Goal: Task Accomplishment & Management: Manage account settings

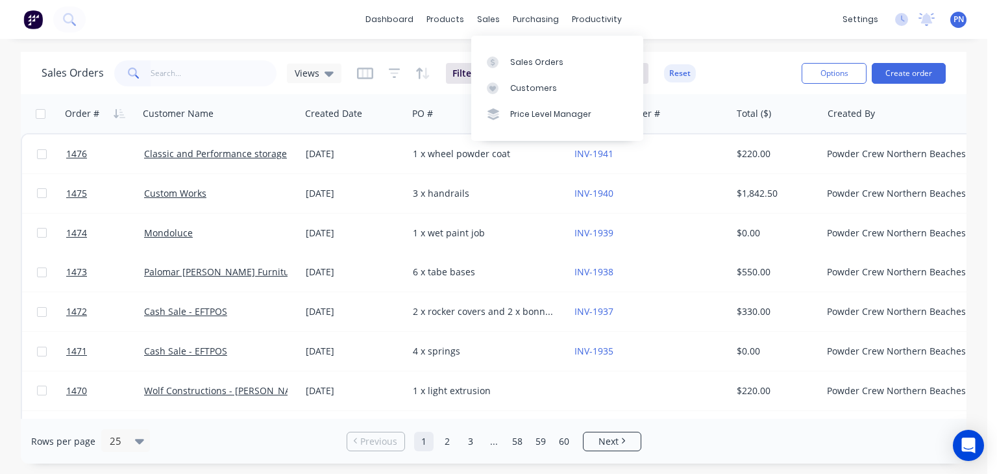
scroll to position [195, 0]
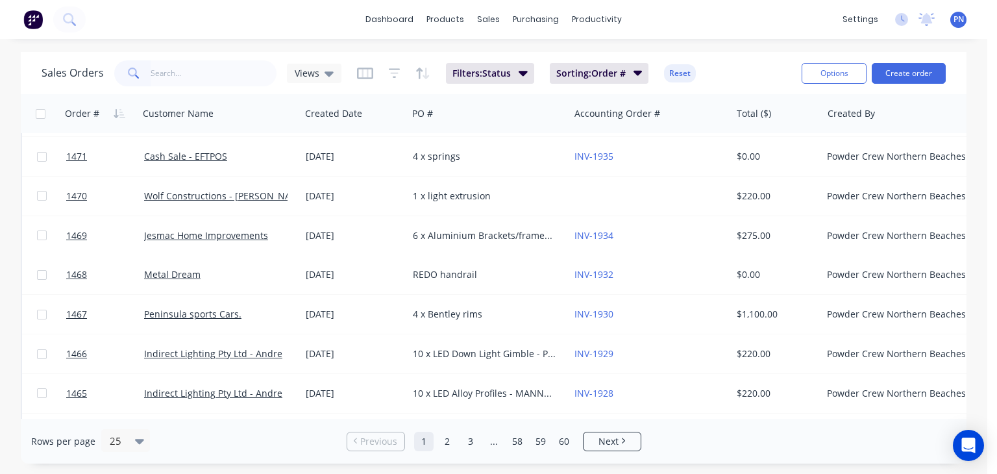
click at [250, 66] on input "text" at bounding box center [214, 73] width 127 height 26
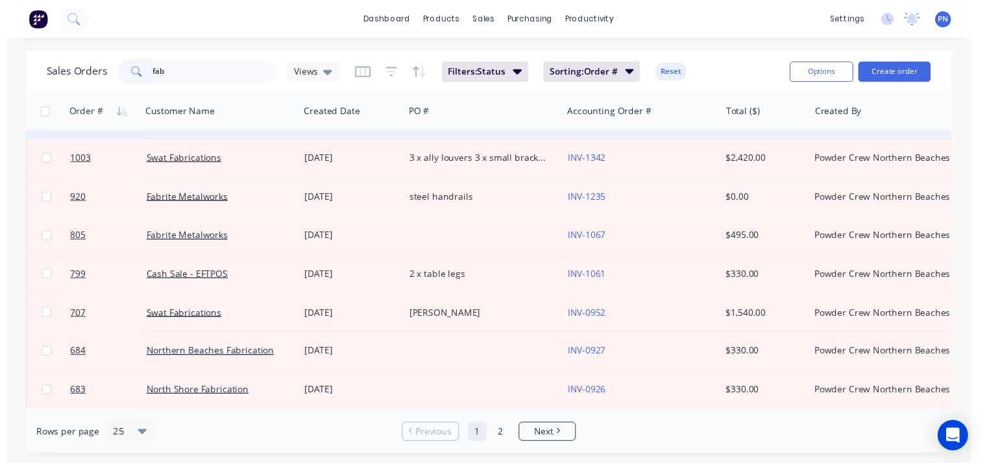
scroll to position [130, 0]
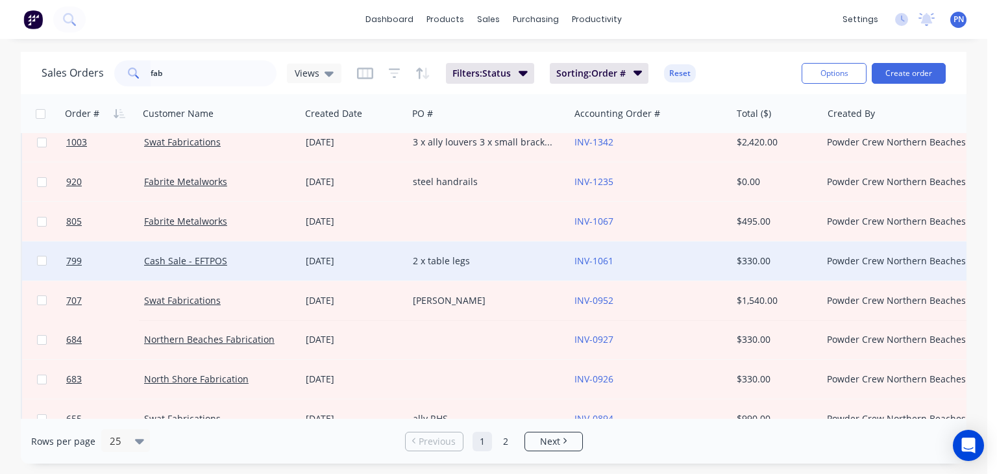
type input "fab"
click at [507, 255] on div "2 x table legs" at bounding box center [485, 260] width 144 height 13
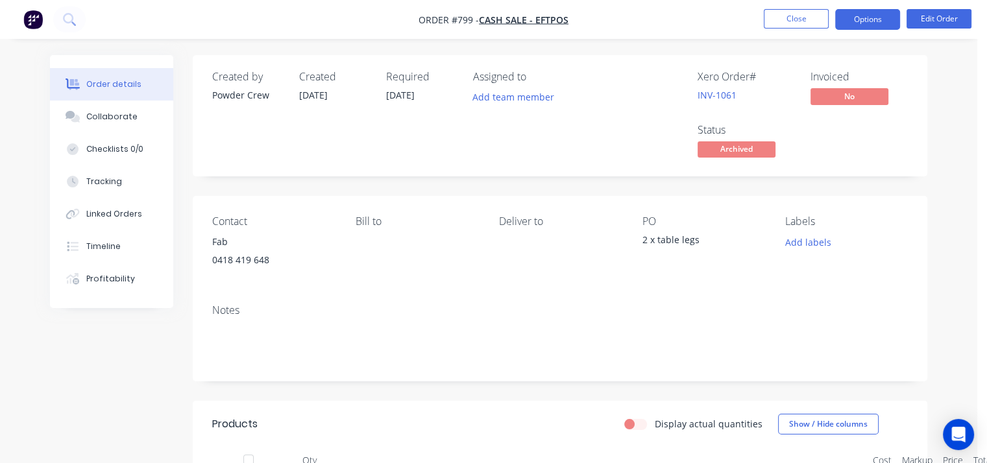
click at [858, 18] on button "Options" at bounding box center [867, 19] width 65 height 21
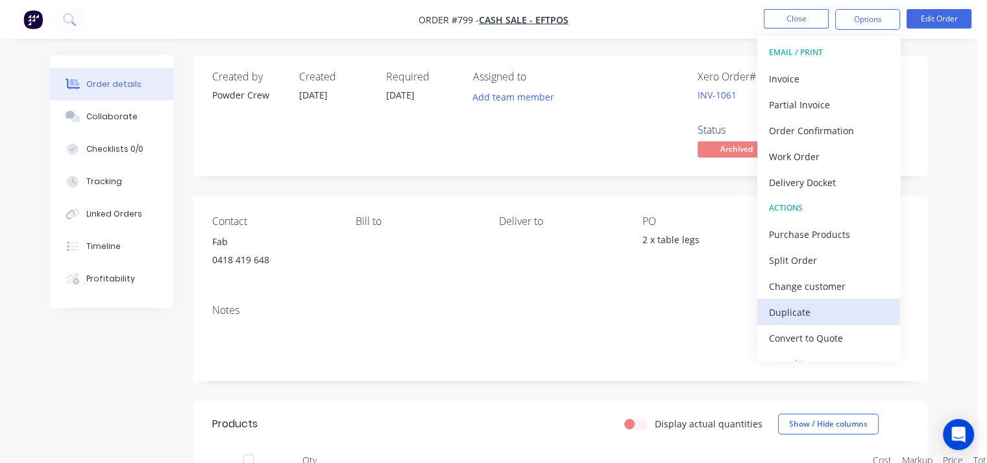
click at [794, 311] on div "Duplicate" at bounding box center [828, 312] width 119 height 19
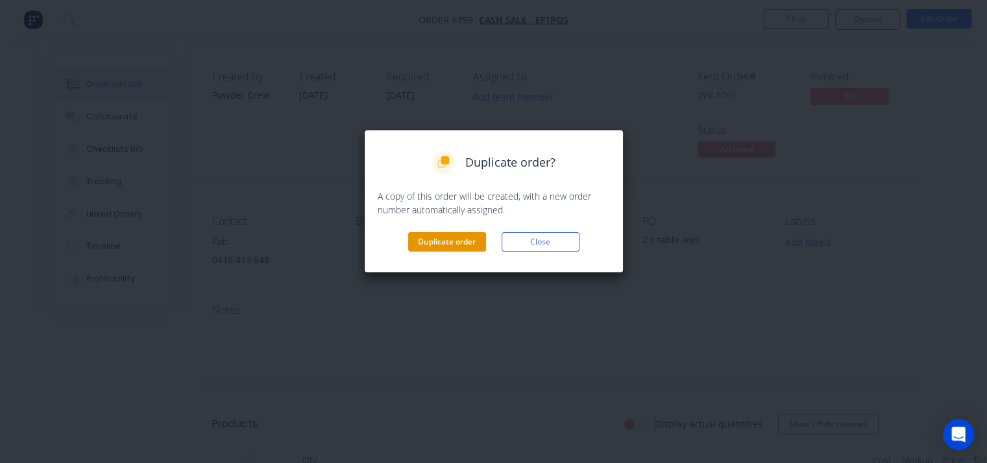
click at [472, 239] on button "Duplicate order" at bounding box center [447, 241] width 78 height 19
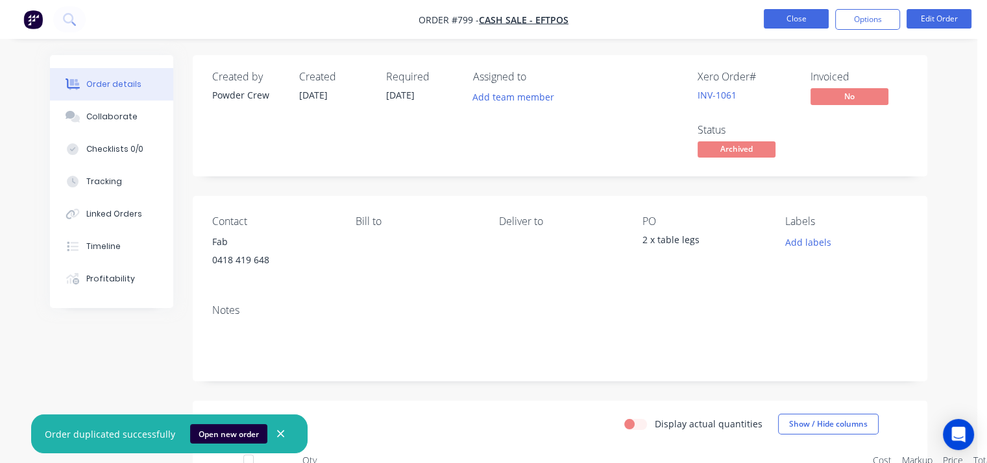
click at [792, 23] on button "Close" at bounding box center [796, 18] width 65 height 19
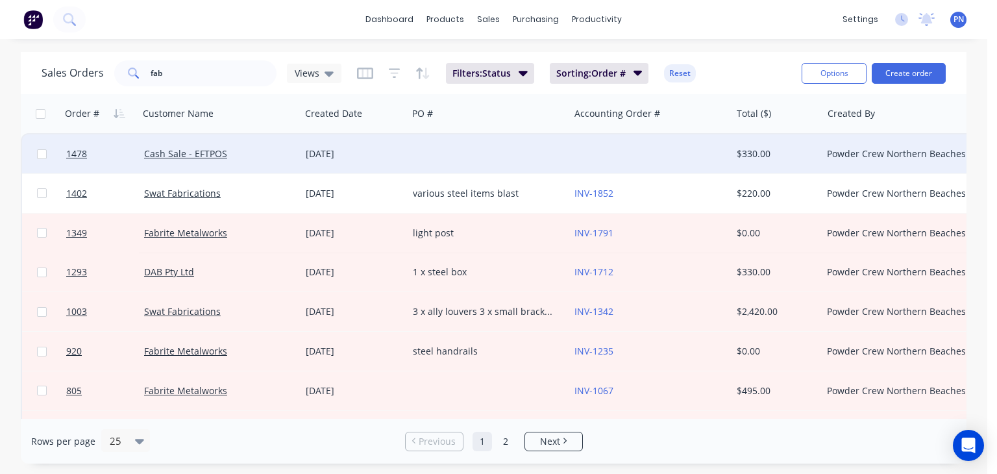
click at [480, 149] on div at bounding box center [488, 153] width 162 height 39
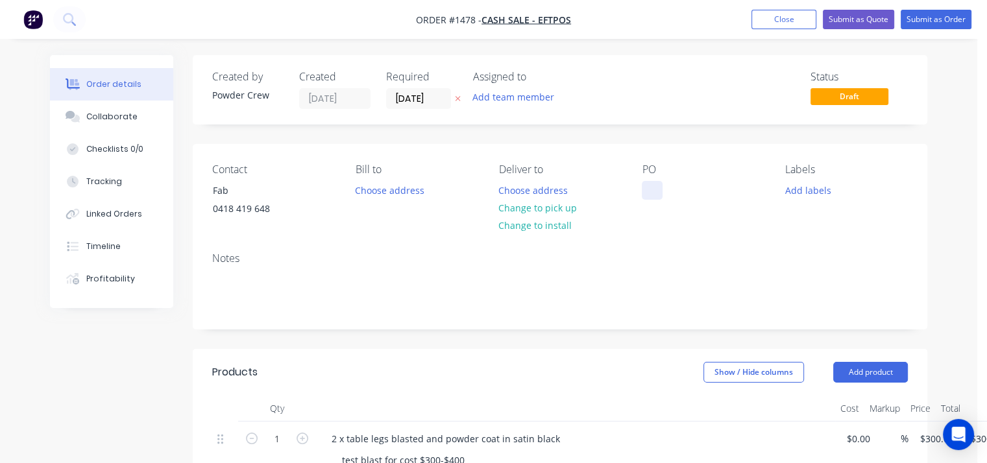
click at [653, 188] on div at bounding box center [652, 190] width 21 height 19
click at [652, 190] on div "5 x fence panels" at bounding box center [687, 190] width 91 height 19
click at [654, 191] on div "5 x fence panels" at bounding box center [687, 190] width 91 height 19
click at [696, 197] on div "5 x fence panels" at bounding box center [687, 190] width 91 height 19
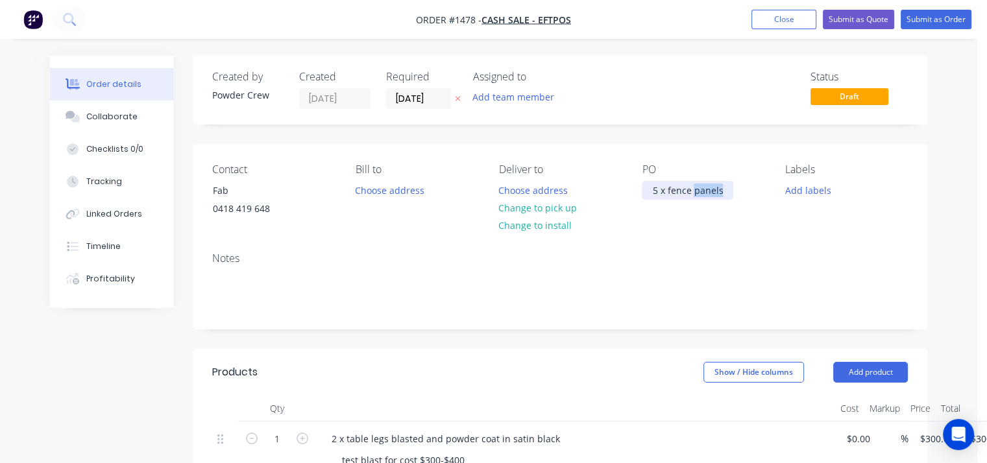
click at [696, 197] on div "5 x fence panels" at bounding box center [687, 190] width 91 height 19
click at [696, 196] on div "5 x fence panels" at bounding box center [687, 190] width 91 height 19
copy div "5 x fence panels"
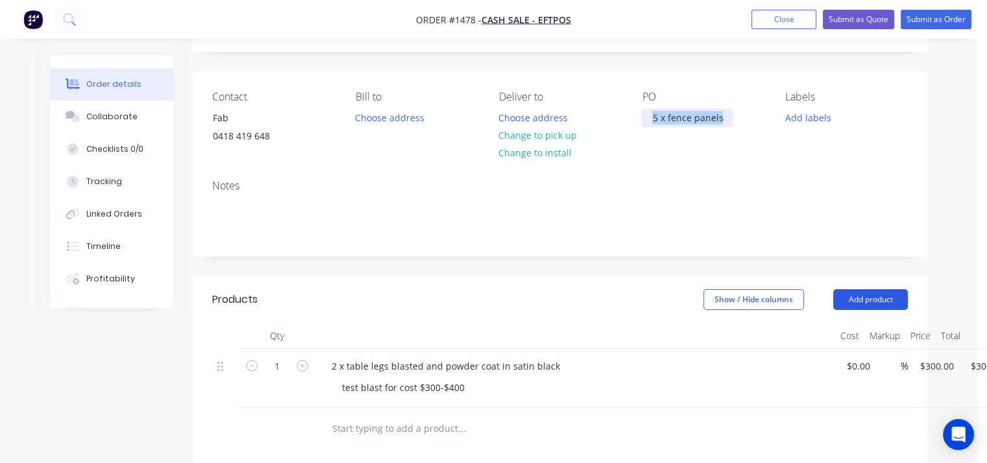
scroll to position [130, 0]
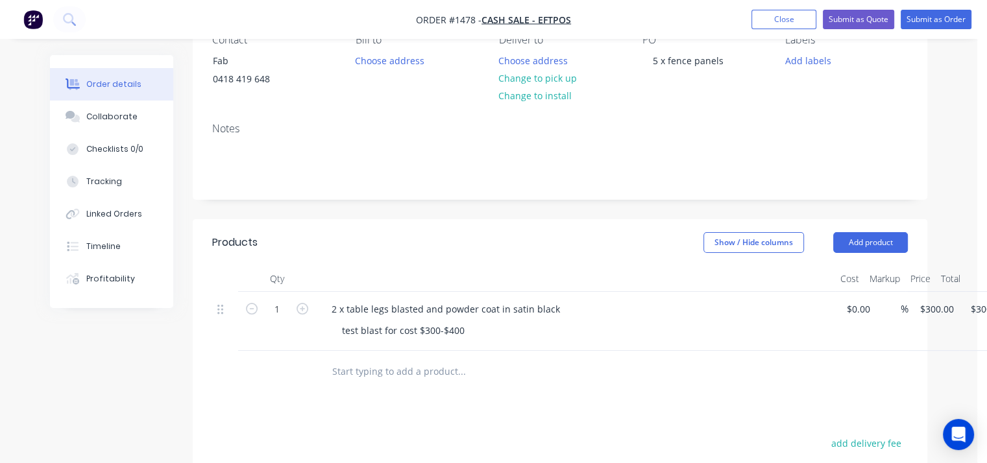
click at [475, 332] on div "test blast for cost $300-$400" at bounding box center [581, 330] width 498 height 19
drag, startPoint x: 435, startPoint y: 309, endPoint x: 324, endPoint y: 309, distance: 111.6
click at [324, 309] on div "2 x table legs blasted and powder coat in satin black" at bounding box center [445, 309] width 249 height 19
click at [340, 311] on div "2 x table legs blasted and powder coat in satin black" at bounding box center [445, 309] width 249 height 19
drag, startPoint x: 385, startPoint y: 309, endPoint x: 333, endPoint y: 309, distance: 52.6
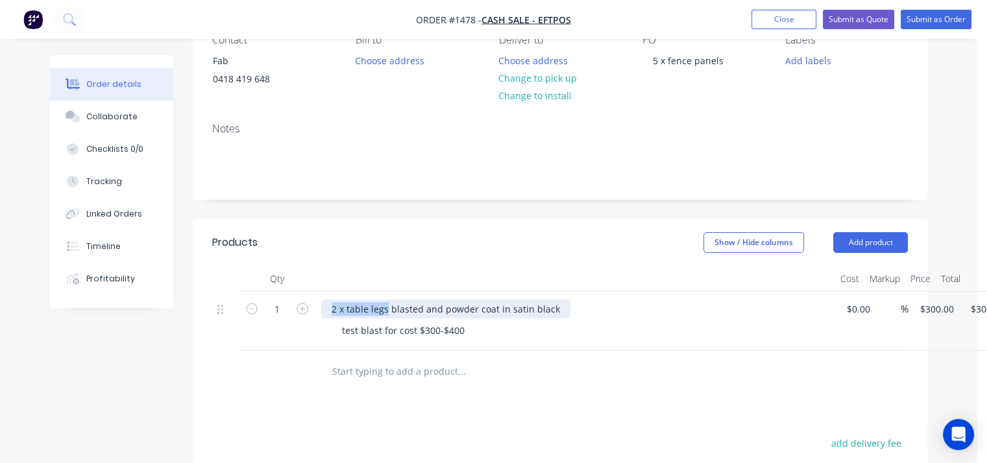
click at [333, 309] on div "2 x table legs blasted and powder coat in satin black" at bounding box center [445, 309] width 249 height 19
paste div
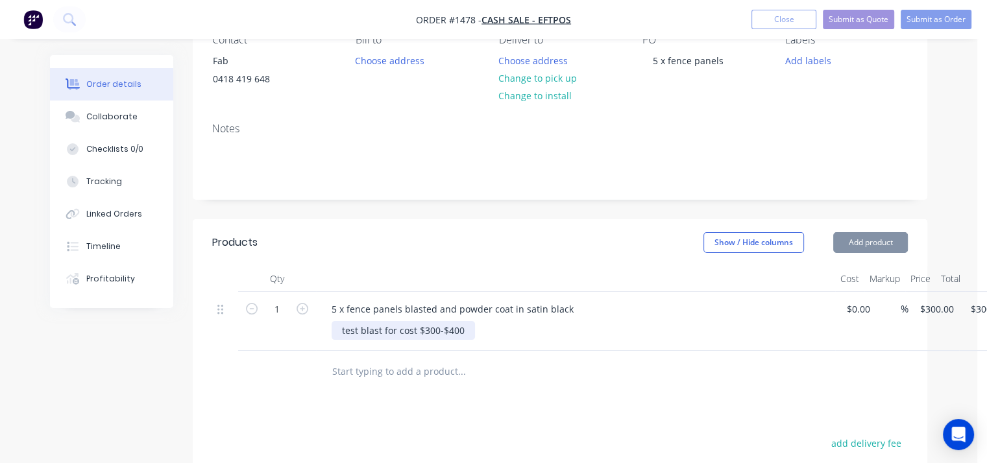
click at [436, 331] on div "test blast for cost $300-$400" at bounding box center [403, 330] width 143 height 19
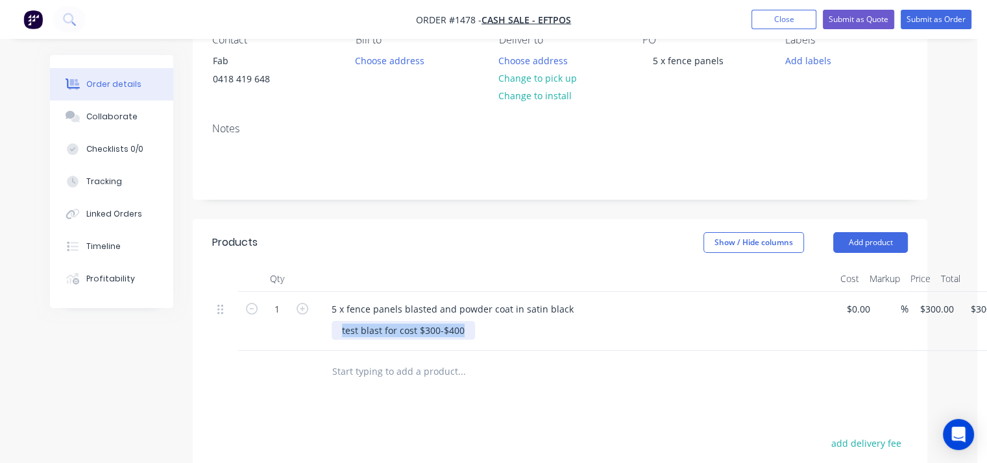
click at [436, 331] on div "test blast for cost $300-$400" at bounding box center [403, 330] width 143 height 19
click at [452, 334] on div at bounding box center [581, 330] width 498 height 19
click at [372, 330] on div at bounding box center [398, 330] width 132 height 19
click at [300, 312] on icon "button" at bounding box center [303, 309] width 12 height 12
type input "2"
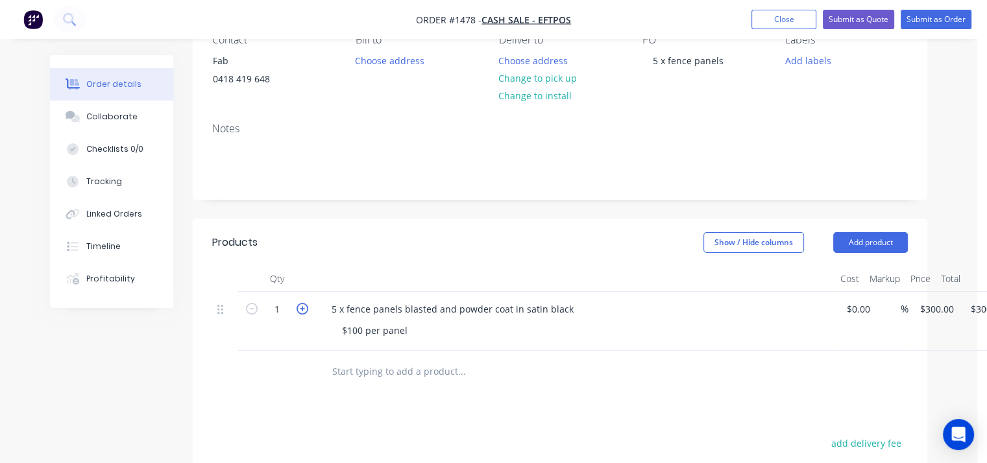
type input "$600.00"
click at [300, 312] on icon "button" at bounding box center [303, 309] width 12 height 12
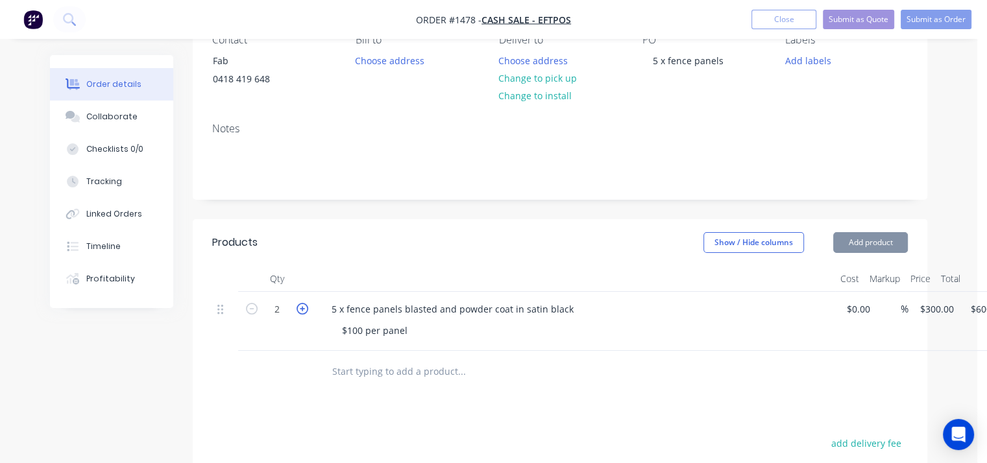
type input "3"
type input "$900.00"
click at [300, 312] on icon "button" at bounding box center [303, 309] width 12 height 12
type input "4"
type input "$1,200.00"
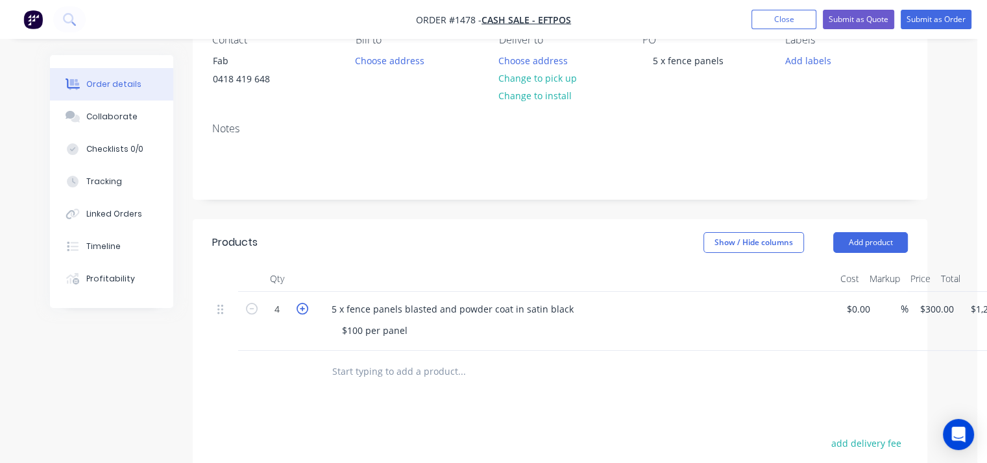
click at [300, 312] on icon "button" at bounding box center [303, 309] width 12 height 12
type input "5"
type input "$1,500.00"
click at [767, 345] on div "5 x fence panels blasted and powder coat in satin black $100 per panel" at bounding box center [575, 321] width 519 height 59
click at [872, 311] on div "5 5 x fence panels blasted and powder coat in satin black $100 per panel 0 $0.0…" at bounding box center [560, 321] width 696 height 59
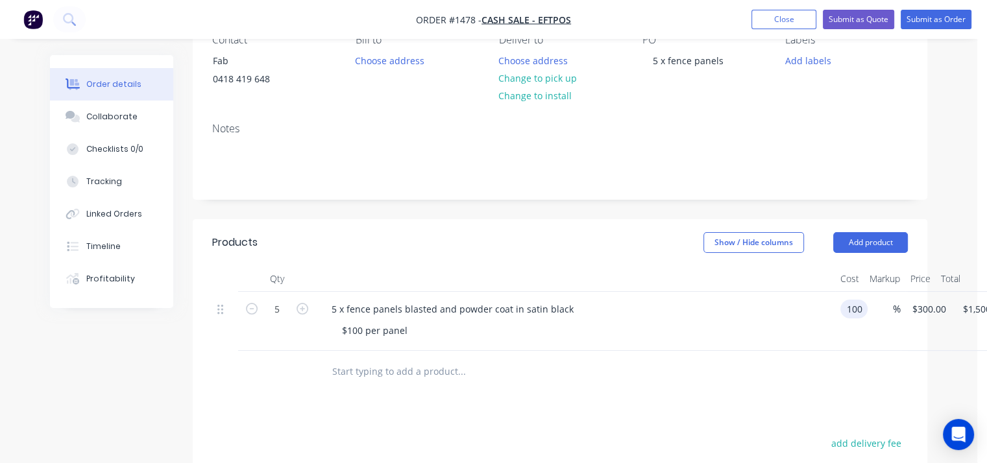
type input "$100.00"
type input "$500.00"
click at [716, 336] on div "$100 per panel" at bounding box center [581, 330] width 498 height 19
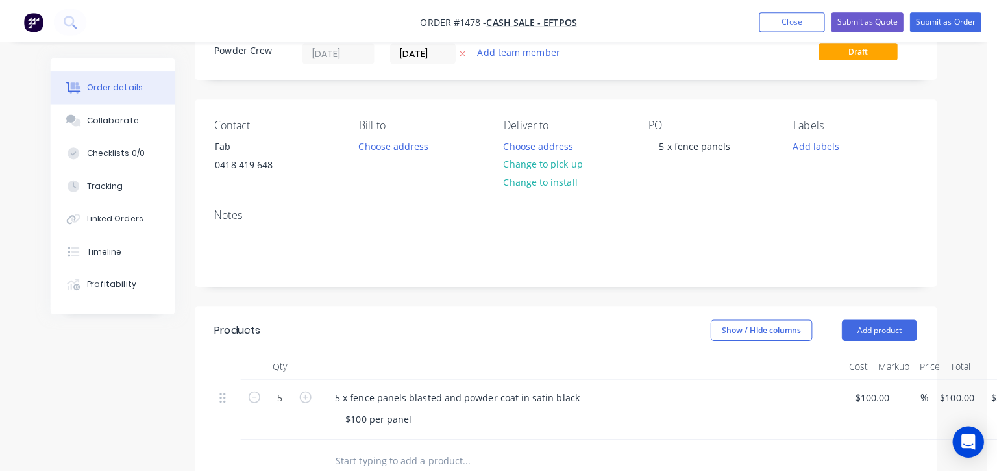
scroll to position [0, 0]
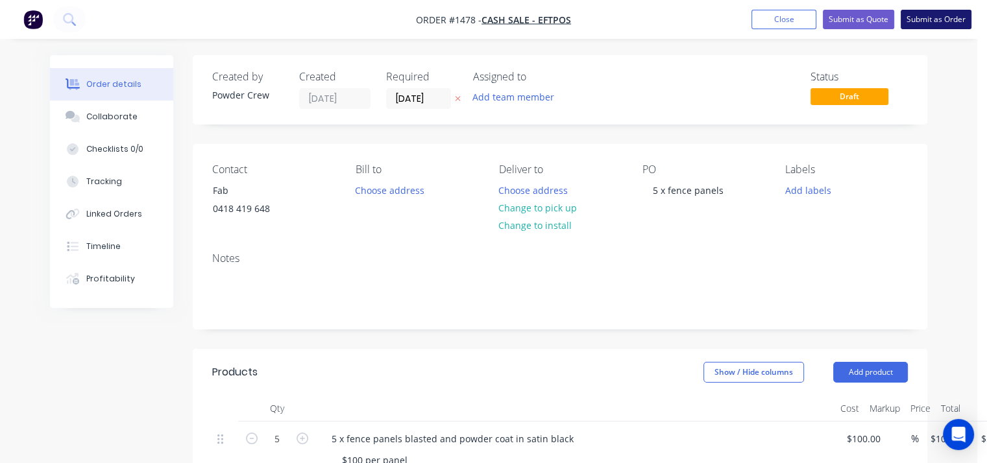
click at [935, 18] on button "Submit as Order" at bounding box center [936, 19] width 71 height 19
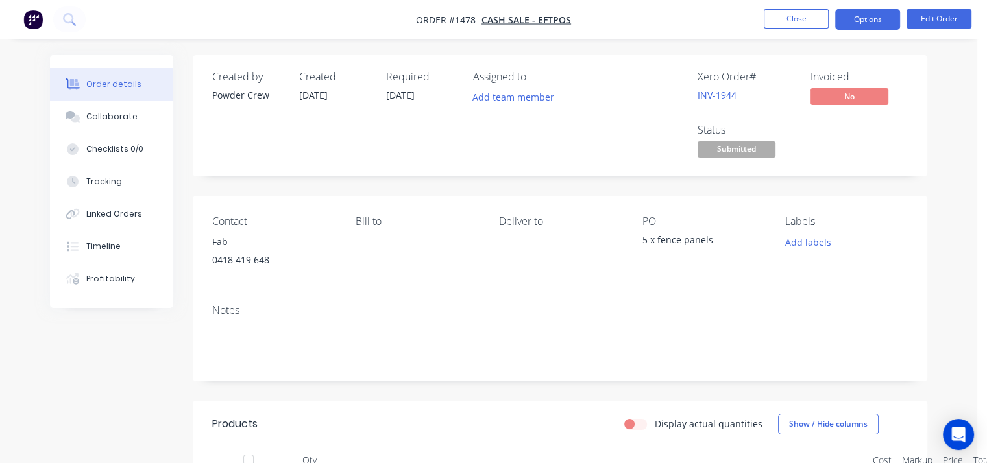
click at [856, 21] on button "Options" at bounding box center [867, 19] width 65 height 21
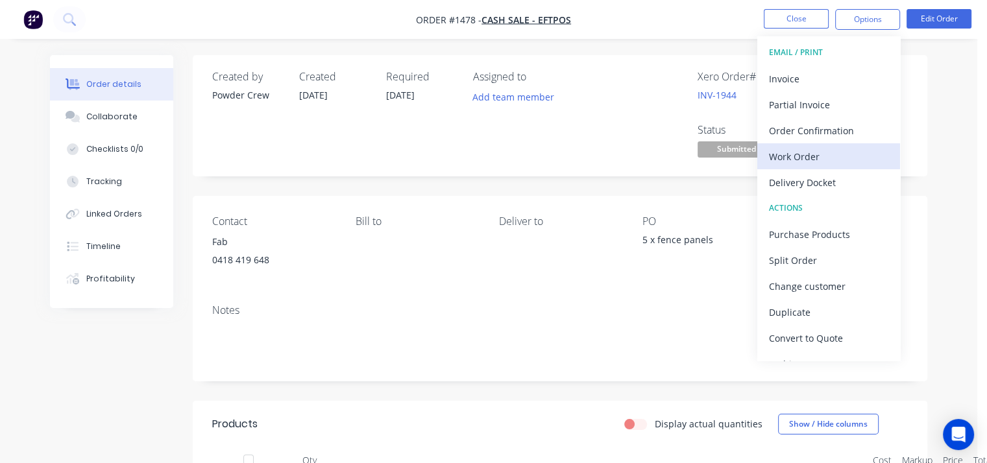
click at [818, 159] on div "Work Order" at bounding box center [828, 156] width 119 height 19
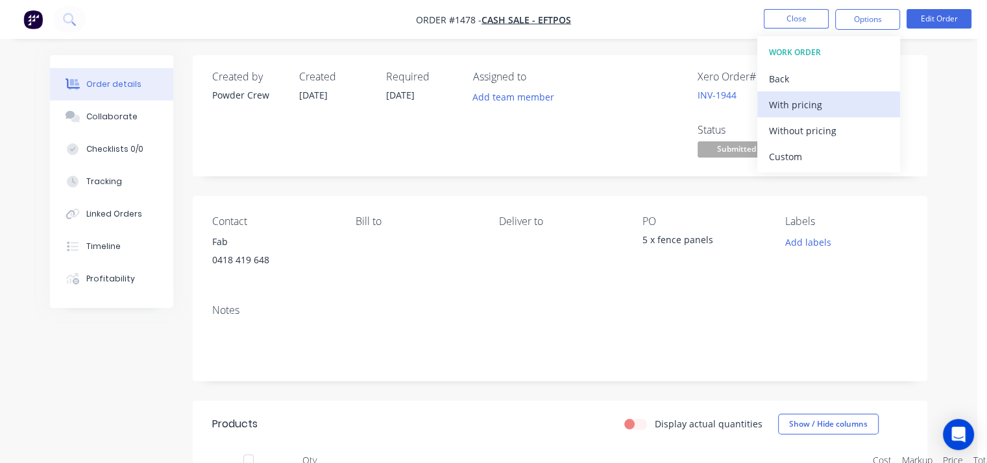
click at [808, 108] on div "With pricing" at bounding box center [828, 104] width 119 height 19
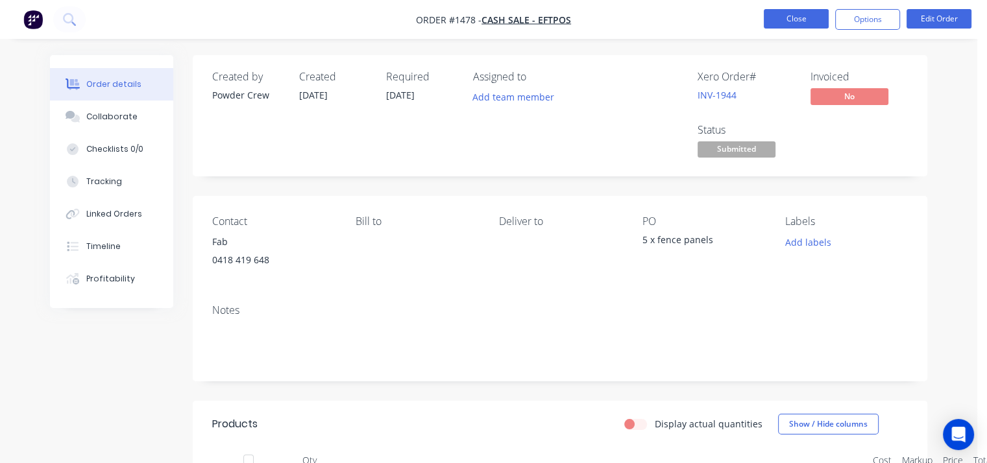
click at [802, 21] on button "Close" at bounding box center [796, 18] width 65 height 19
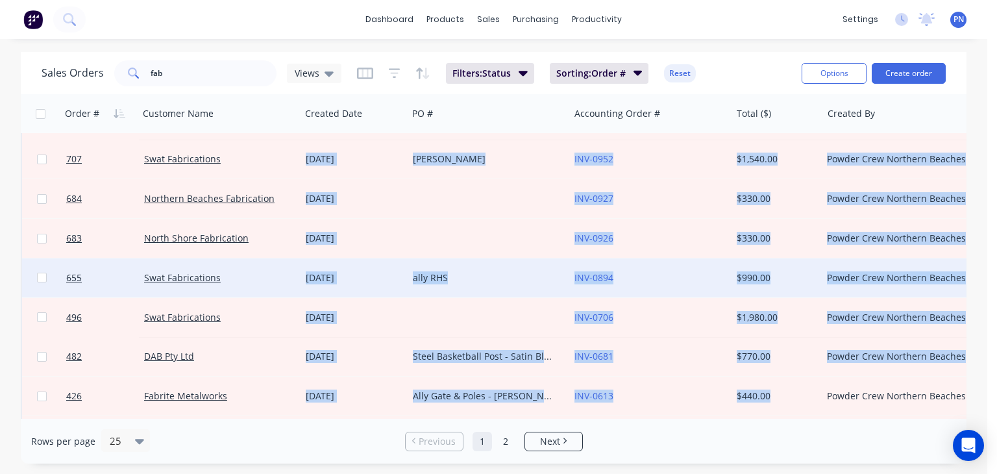
scroll to position [413, 0]
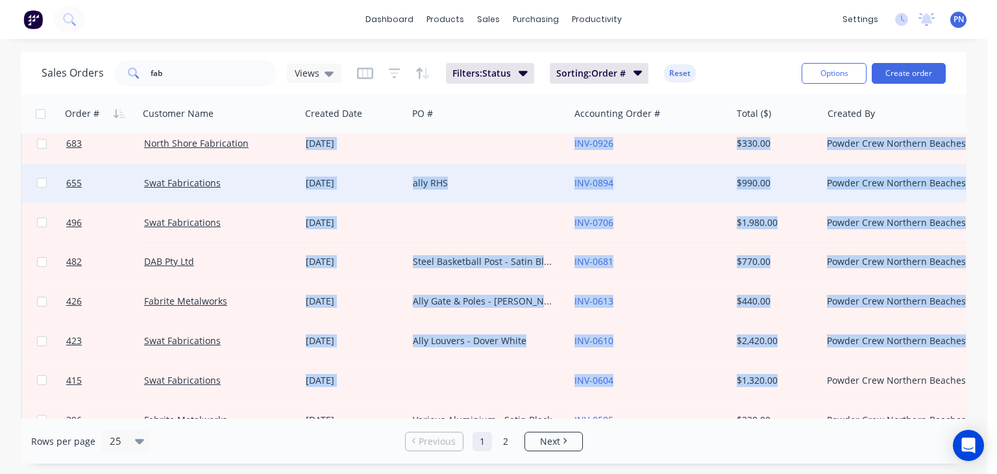
drag, startPoint x: 575, startPoint y: 411, endPoint x: 808, endPoint y: 410, distance: 232.3
click at [808, 410] on div "1478 Cash Sale - EFTPOS [DATE] 5 x fence panels INV-1944 $550.00 Powder Crew No…" at bounding box center [627, 221] width 1213 height 986
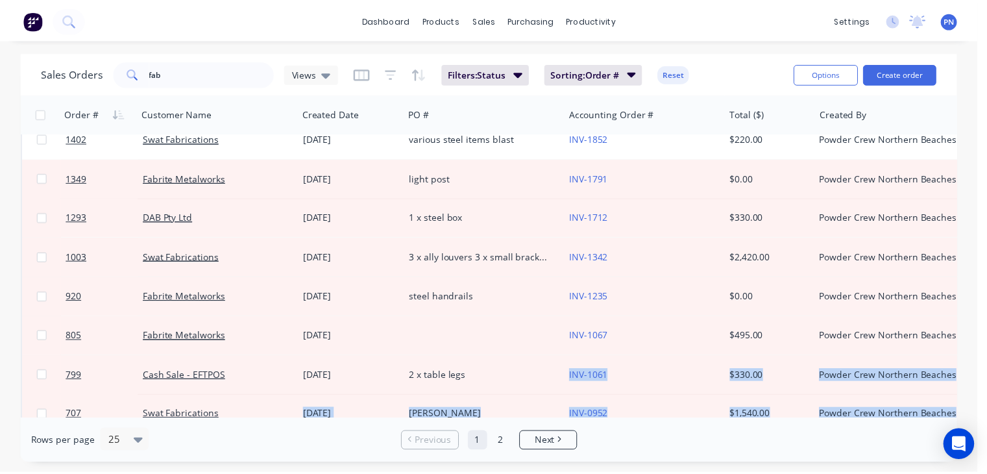
scroll to position [0, 0]
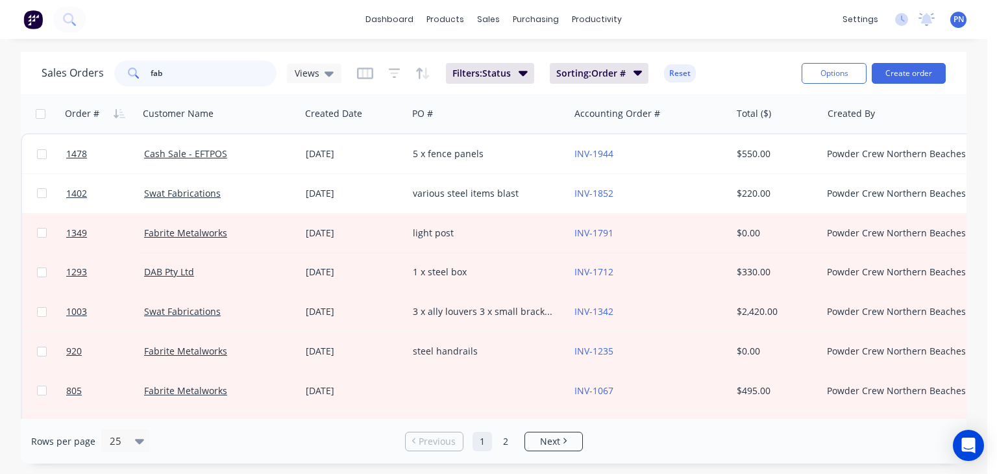
click at [156, 69] on input "fab" at bounding box center [214, 73] width 127 height 26
drag, startPoint x: 182, startPoint y: 80, endPoint x: 107, endPoint y: 71, distance: 75.2
click at [107, 71] on div "Sales Orders fab Views" at bounding box center [192, 73] width 300 height 26
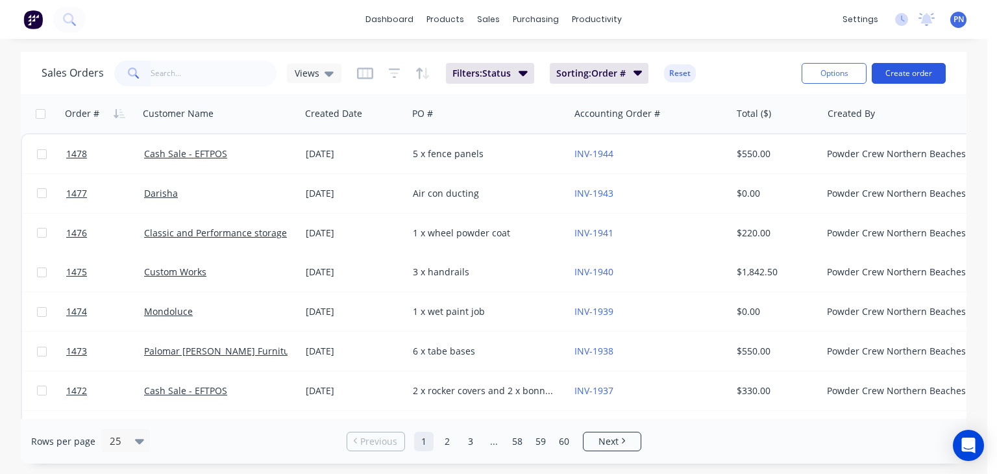
click at [888, 68] on button "Create order" at bounding box center [908, 73] width 74 height 21
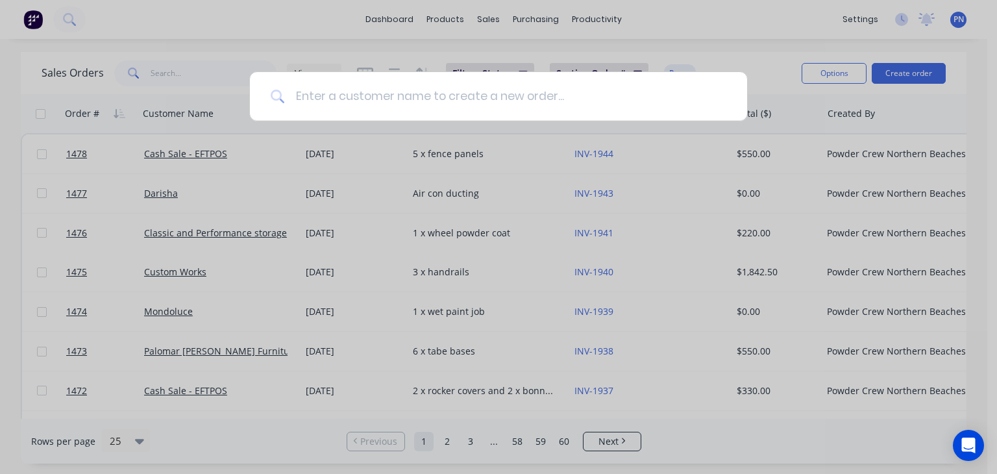
click at [438, 85] on input at bounding box center [505, 96] width 441 height 49
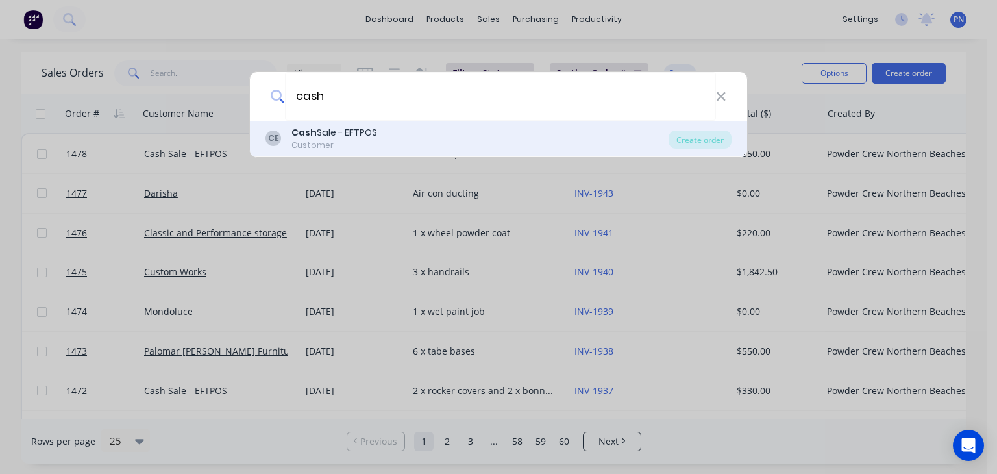
type input "cash"
click at [357, 135] on div "Cash Sale - EFTPOS" at bounding box center [334, 133] width 86 height 14
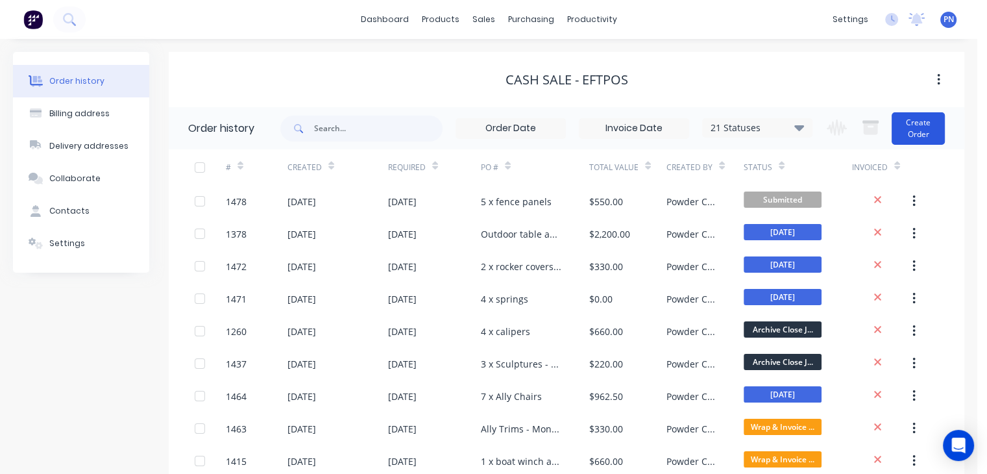
click at [911, 127] on button "Create Order" at bounding box center [917, 128] width 53 height 32
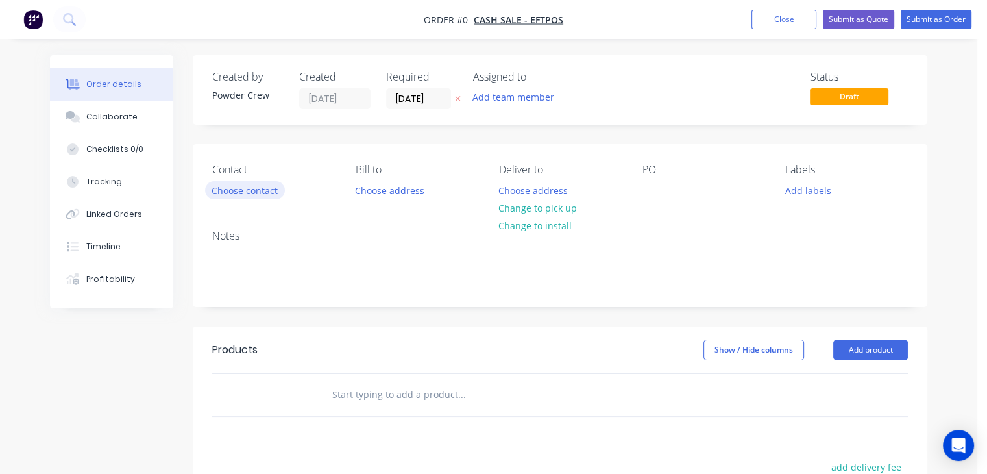
click at [259, 198] on button "Choose contact" at bounding box center [245, 190] width 80 height 18
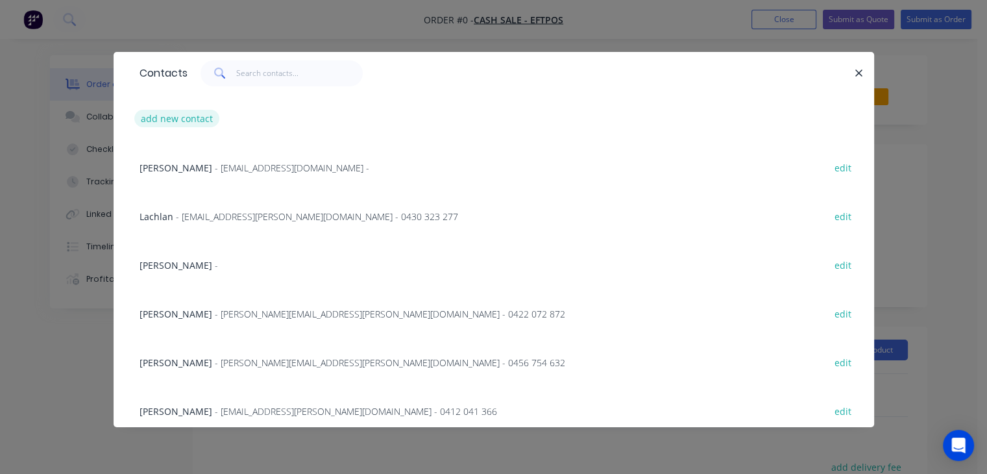
click at [197, 122] on button "add new contact" at bounding box center [177, 119] width 86 height 18
select select "AU"
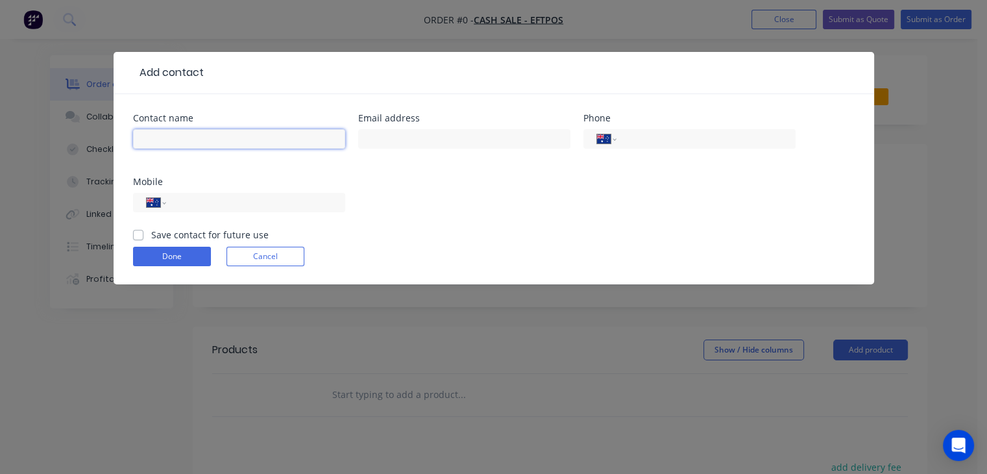
click at [174, 133] on input "text" at bounding box center [239, 138] width 212 height 19
type input "[PERSON_NAME]"
click at [335, 162] on div "[PERSON_NAME]" at bounding box center [239, 145] width 212 height 38
click at [298, 208] on input "tel" at bounding box center [253, 202] width 156 height 15
type input "0404 484 107"
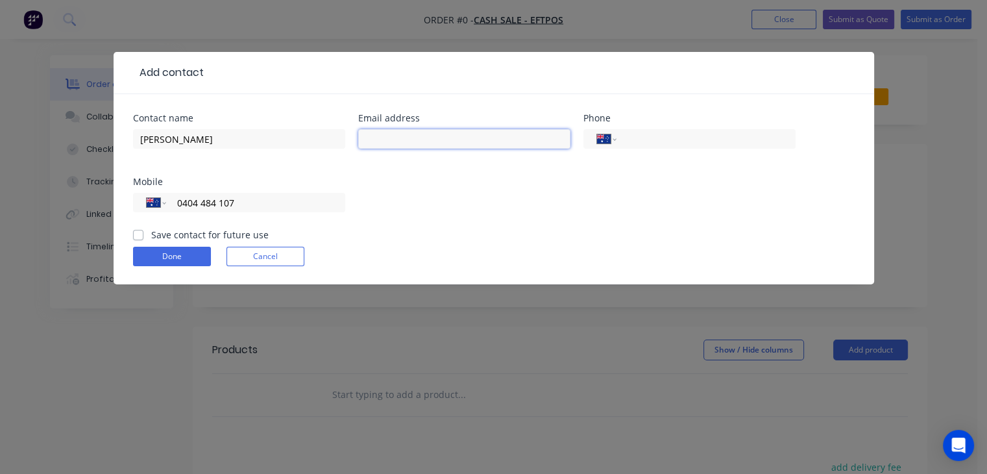
click at [433, 134] on input "text" at bounding box center [464, 138] width 212 height 19
type input "[EMAIL_ADDRESS][DOMAIN_NAME]"
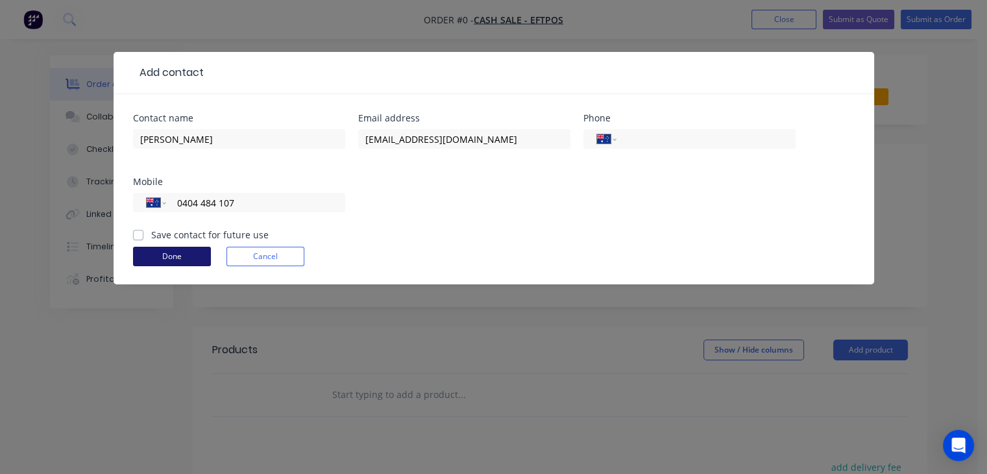
click at [164, 258] on button "Done" at bounding box center [172, 256] width 78 height 19
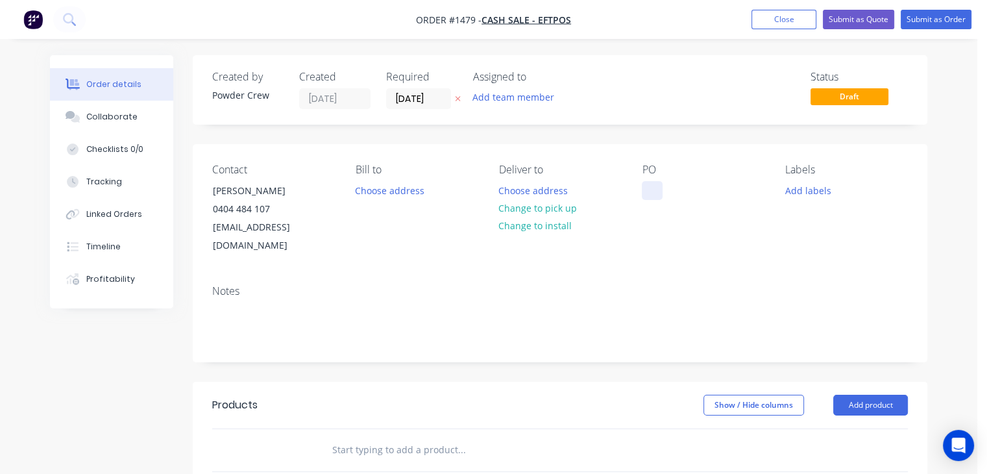
click at [648, 193] on div at bounding box center [652, 190] width 21 height 19
click at [708, 199] on div "3 x gal handrail" at bounding box center [686, 190] width 88 height 19
copy div "3 x gal handrail"
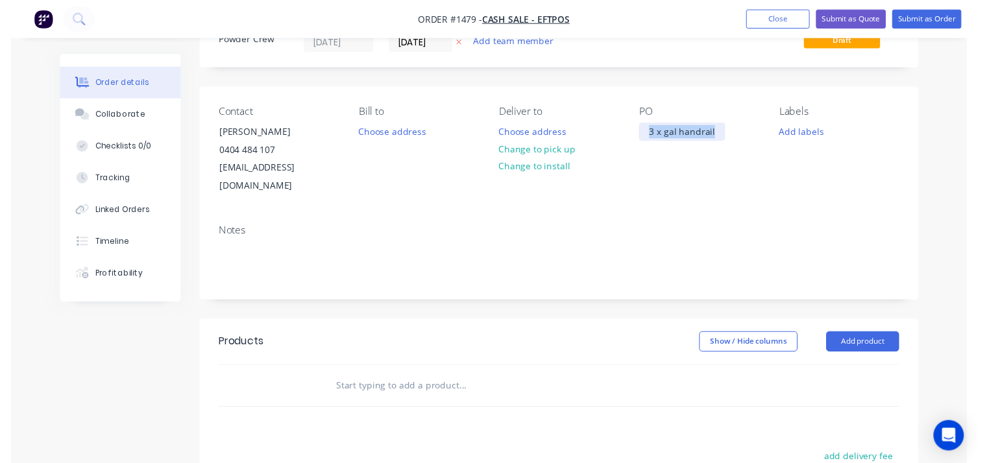
scroll to position [130, 0]
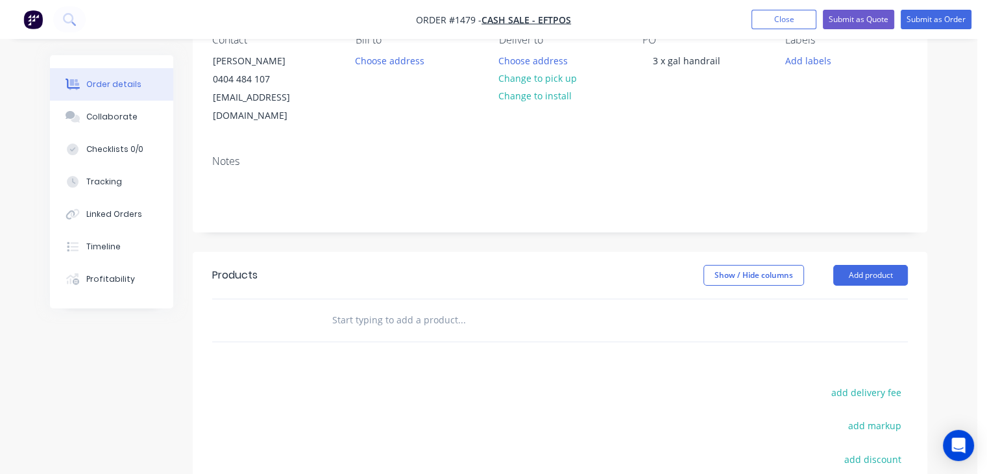
click at [867, 268] on header "Products Show / Hide columns Add product" at bounding box center [560, 275] width 734 height 47
click at [867, 265] on button "Add product" at bounding box center [870, 275] width 75 height 21
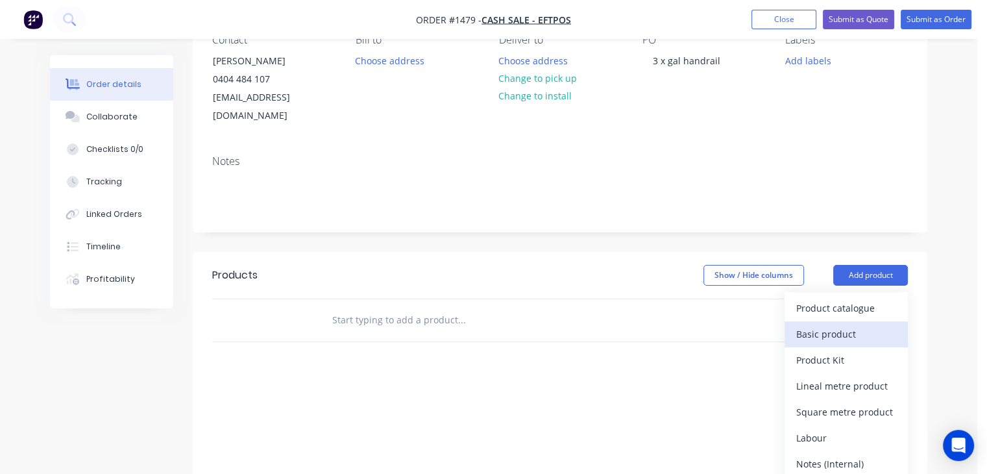
click at [856, 324] on div "Basic product" at bounding box center [846, 333] width 100 height 19
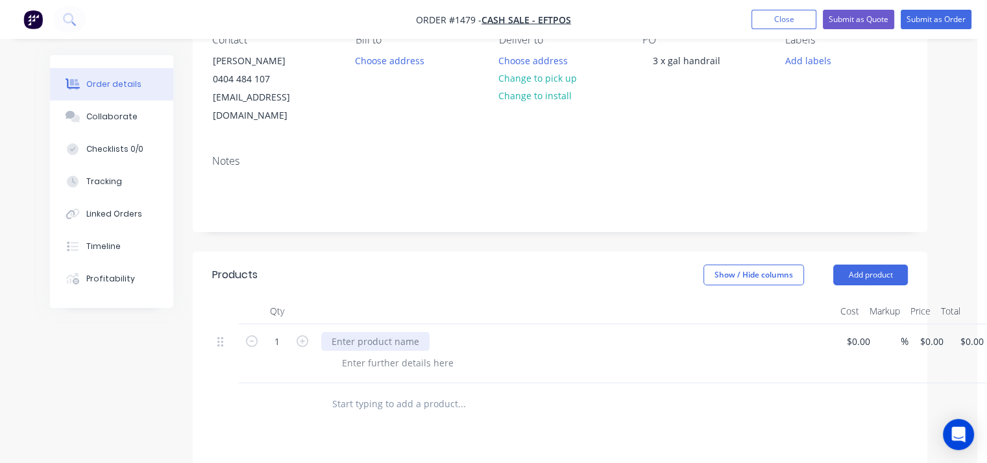
paste div
click at [400, 332] on div "3 x gal handrail powder coat in [PERSON_NAME]" at bounding box center [436, 341] width 231 height 19
click at [290, 332] on input "1" at bounding box center [277, 341] width 34 height 19
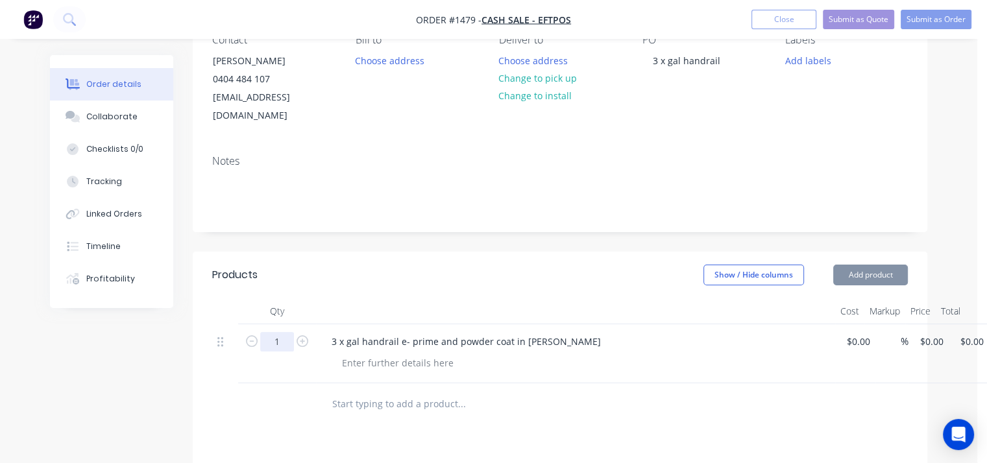
click at [290, 332] on input "1" at bounding box center [277, 341] width 34 height 19
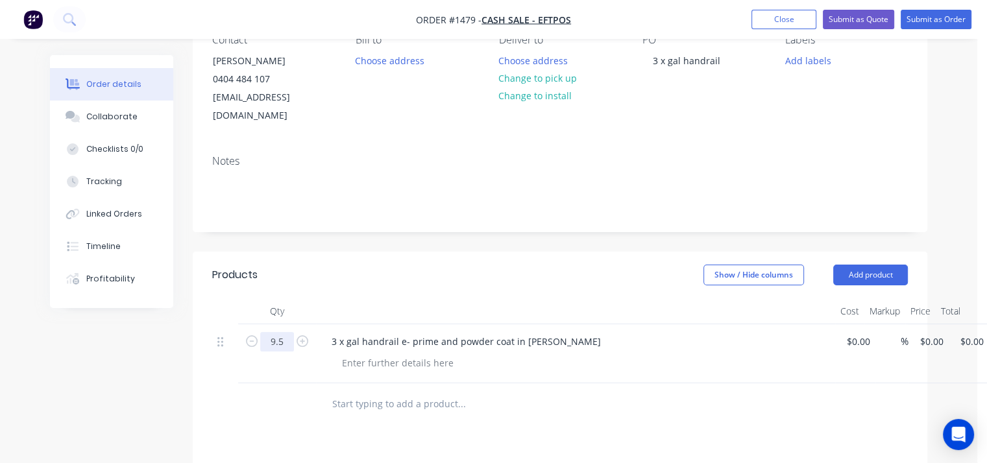
type input "9.5"
click at [851, 332] on input at bounding box center [860, 341] width 30 height 19
type input "$150.00"
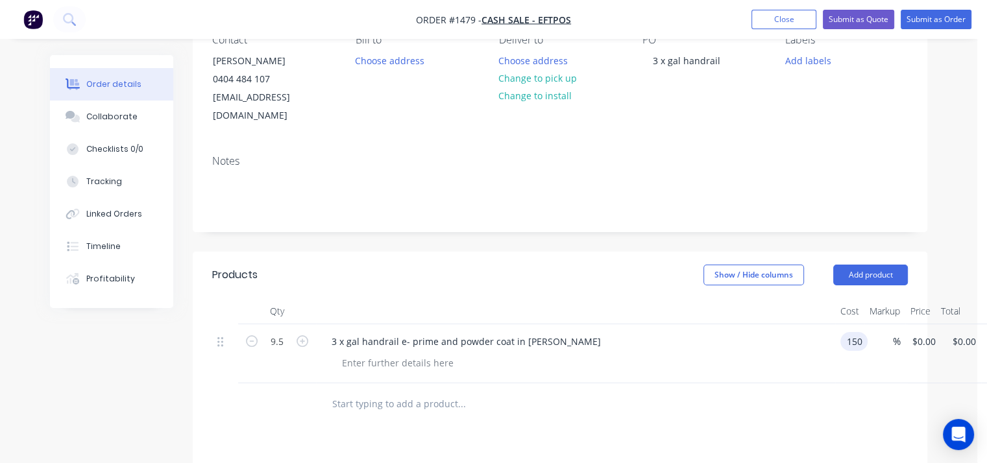
type input "$1,425.00"
click at [708, 361] on div "3 x gal handrail e- prime and powder coat in [PERSON_NAME]" at bounding box center [575, 353] width 519 height 59
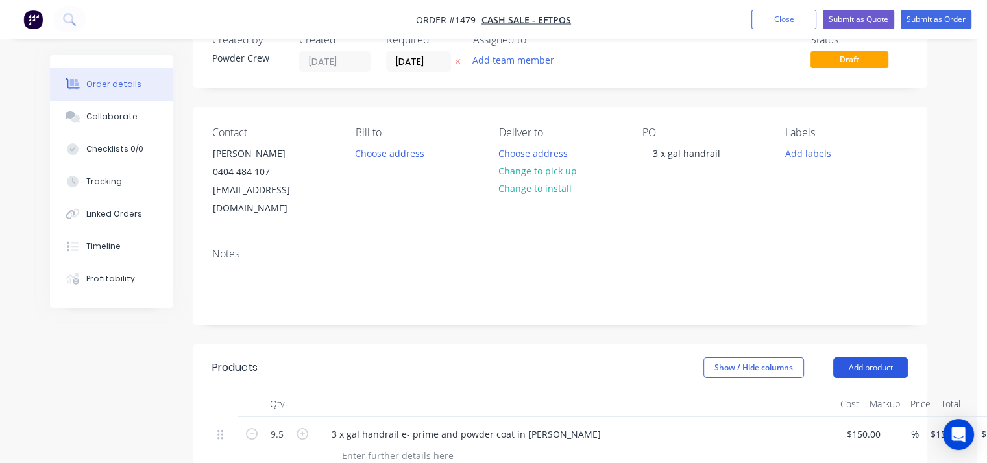
scroll to position [0, 0]
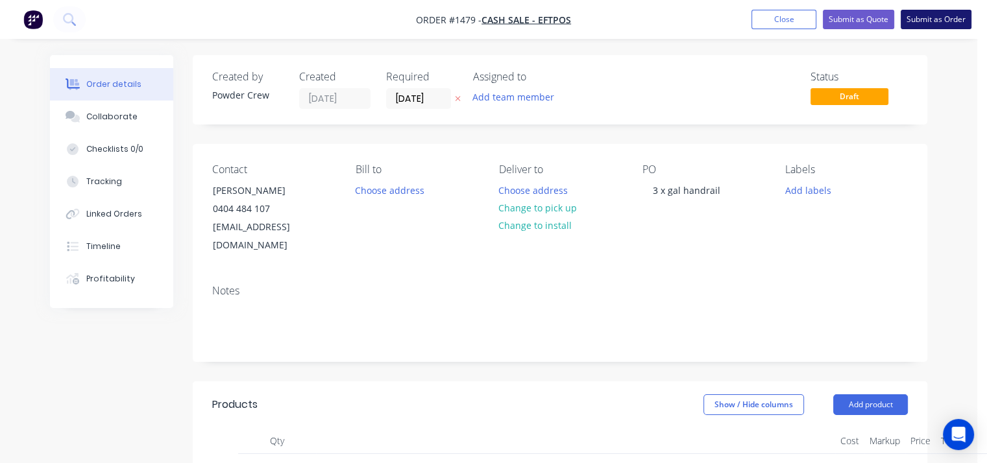
click at [938, 17] on button "Submit as Order" at bounding box center [936, 19] width 71 height 19
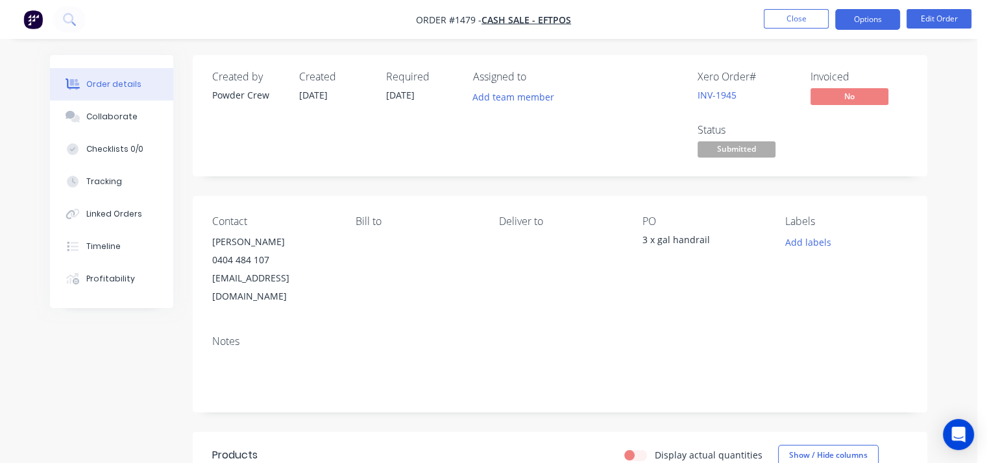
click at [869, 21] on button "Options" at bounding box center [867, 19] width 65 height 21
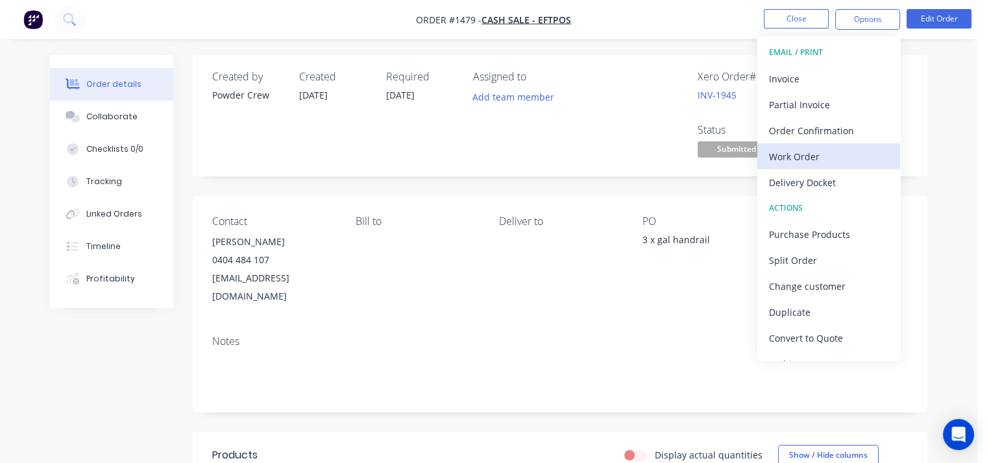
click at [833, 156] on div "Work Order" at bounding box center [828, 156] width 119 height 19
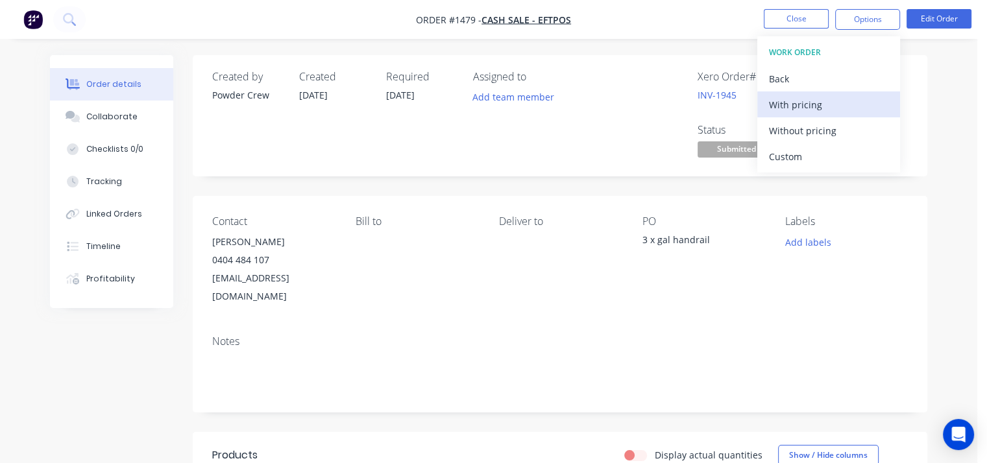
click at [810, 108] on div "With pricing" at bounding box center [828, 104] width 119 height 19
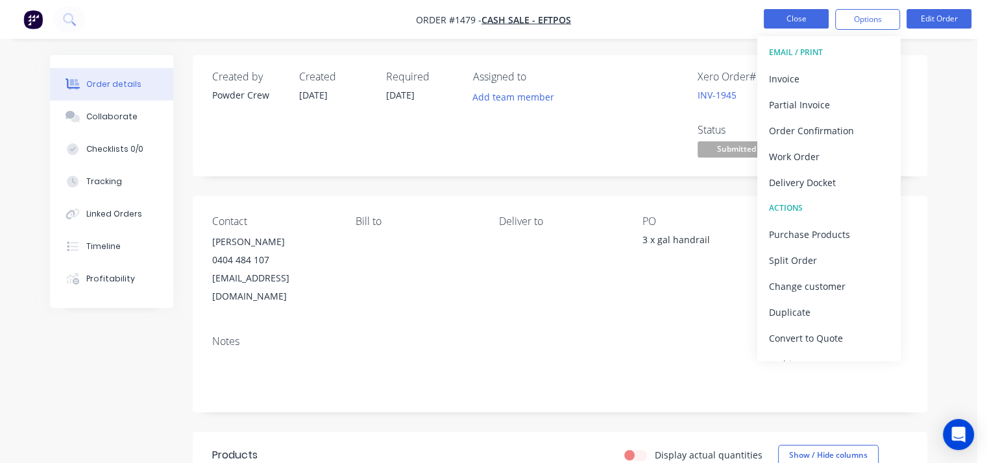
click at [781, 19] on button "Close" at bounding box center [796, 18] width 65 height 19
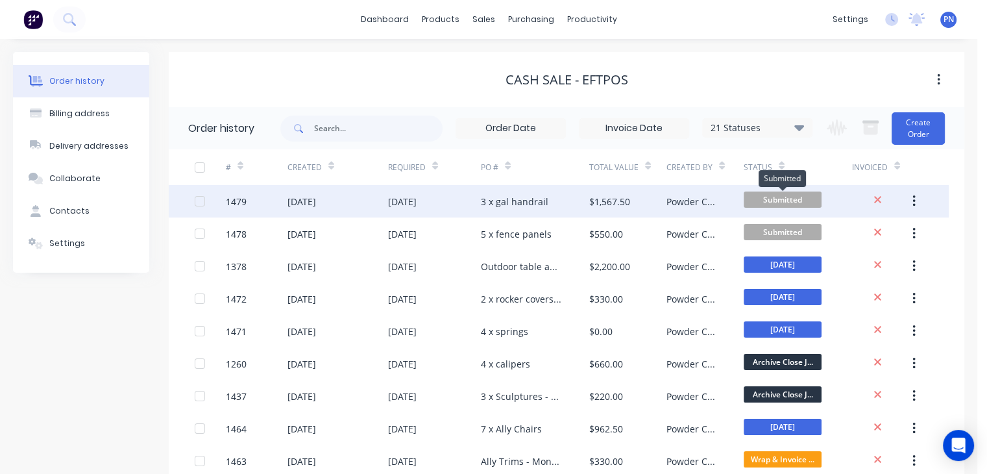
click at [777, 199] on span "Submitted" at bounding box center [783, 199] width 78 height 16
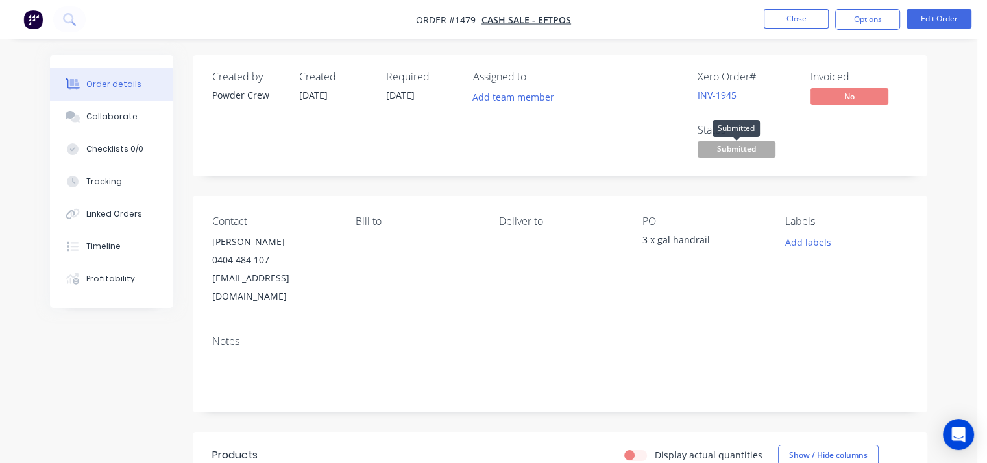
click at [744, 149] on span "Submitted" at bounding box center [736, 149] width 78 height 16
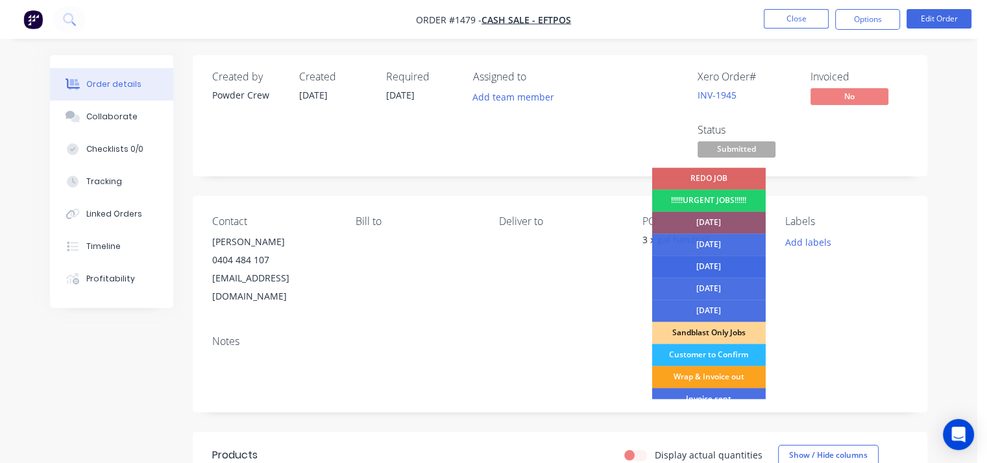
click at [734, 263] on div "[DATE]" at bounding box center [709, 267] width 114 height 22
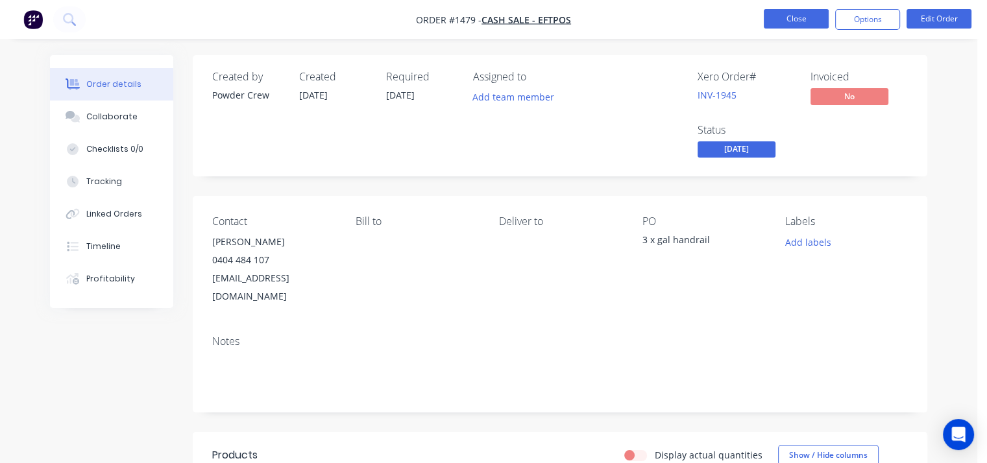
click at [792, 16] on button "Close" at bounding box center [796, 18] width 65 height 19
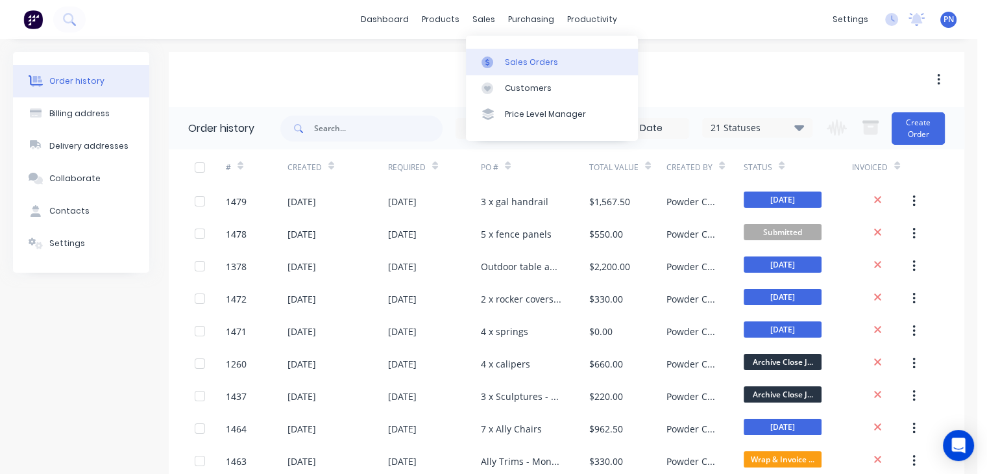
click at [507, 62] on div "Sales Orders" at bounding box center [531, 62] width 53 height 12
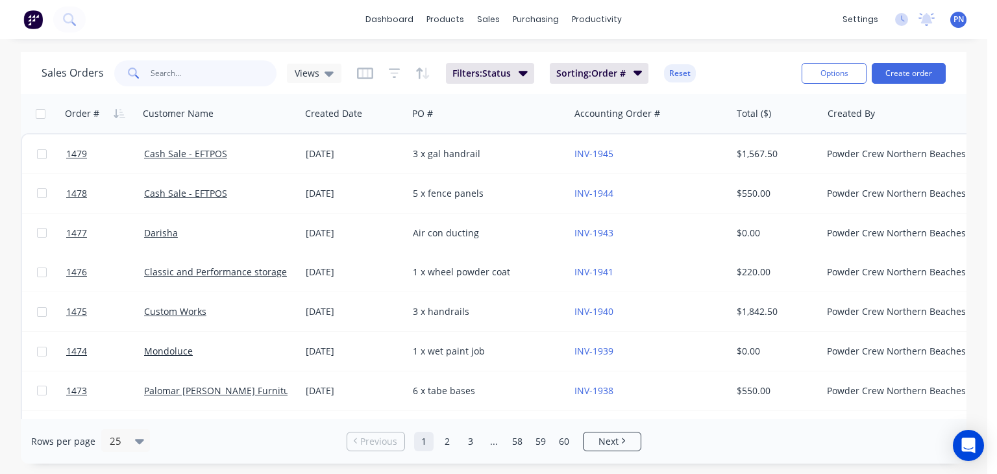
click at [248, 72] on input "text" at bounding box center [214, 73] width 127 height 26
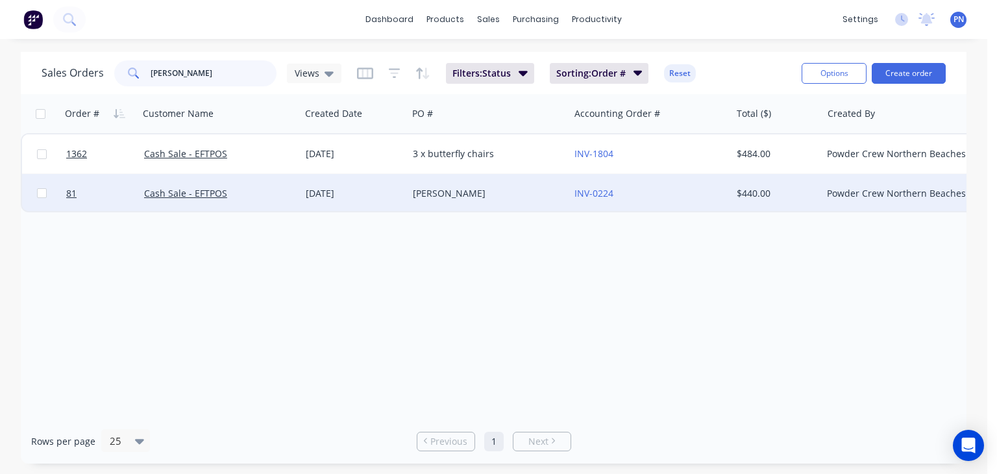
type input "[PERSON_NAME]"
click at [500, 189] on div "[PERSON_NAME]" at bounding box center [485, 193] width 144 height 13
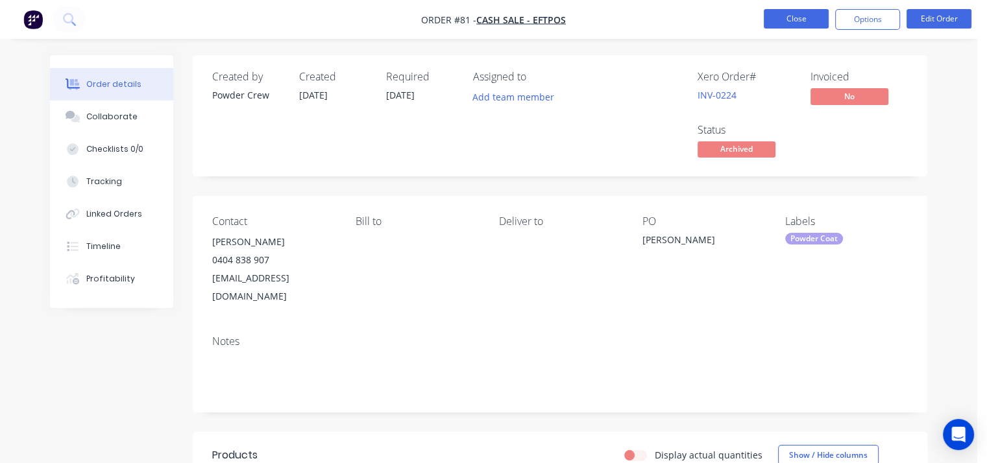
click at [802, 16] on button "Close" at bounding box center [796, 18] width 65 height 19
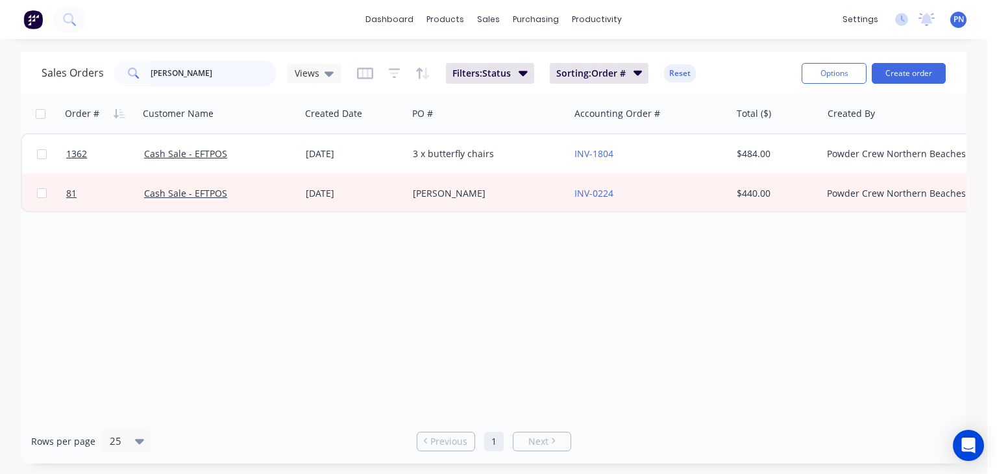
click at [187, 74] on input "[PERSON_NAME]" at bounding box center [214, 73] width 127 height 26
click at [188, 75] on input "[PERSON_NAME]" at bounding box center [214, 73] width 127 height 26
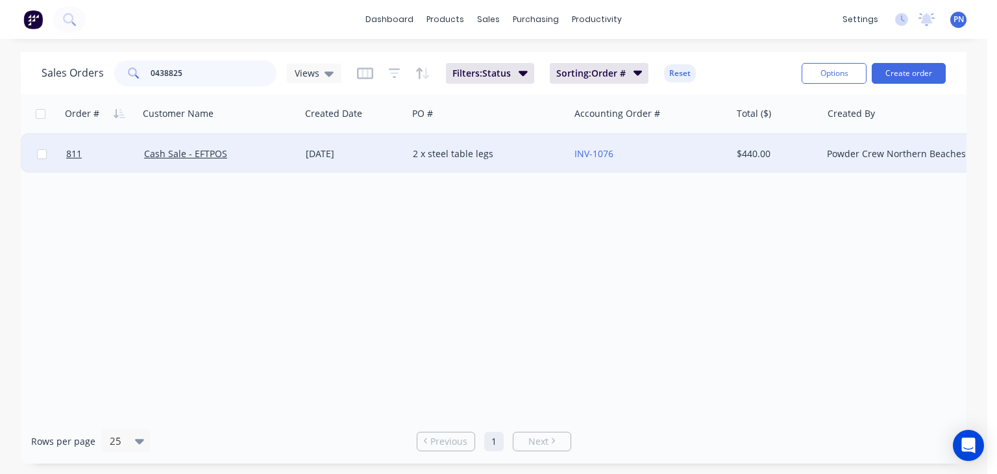
type input "0438825"
click at [268, 157] on div "Cash Sale - EFTPOS" at bounding box center [216, 153] width 144 height 13
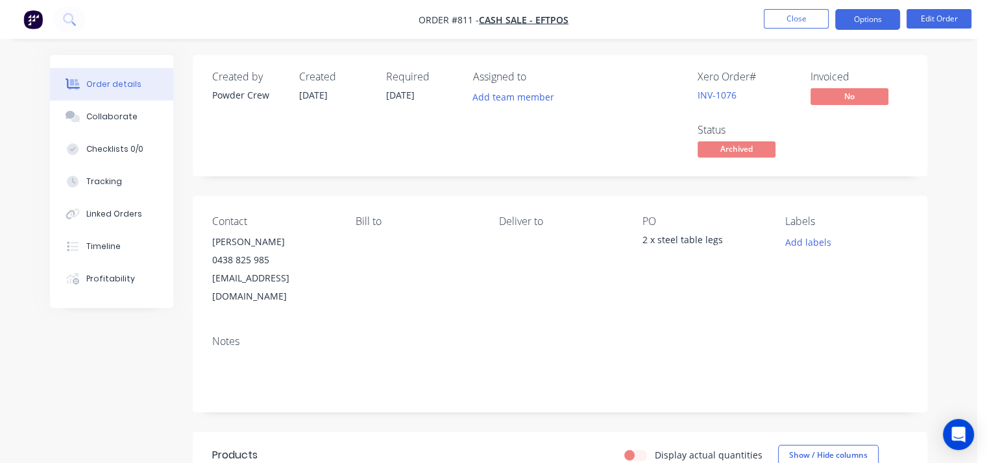
click at [858, 23] on button "Options" at bounding box center [867, 19] width 65 height 21
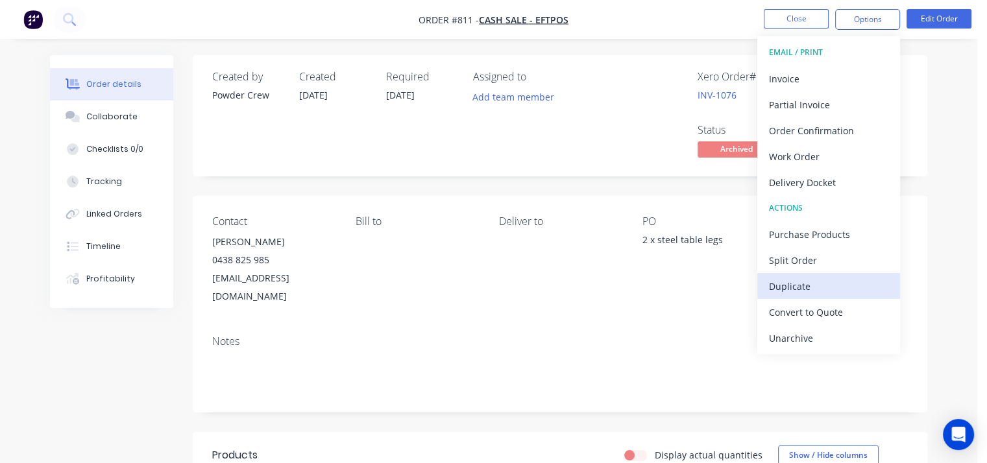
click at [812, 284] on div "Duplicate" at bounding box center [828, 286] width 119 height 19
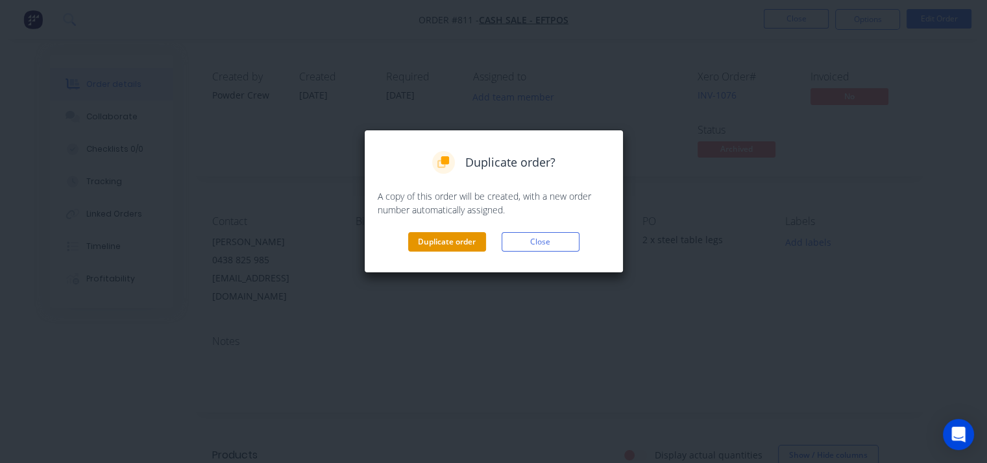
click at [448, 240] on button "Duplicate order" at bounding box center [447, 241] width 78 height 19
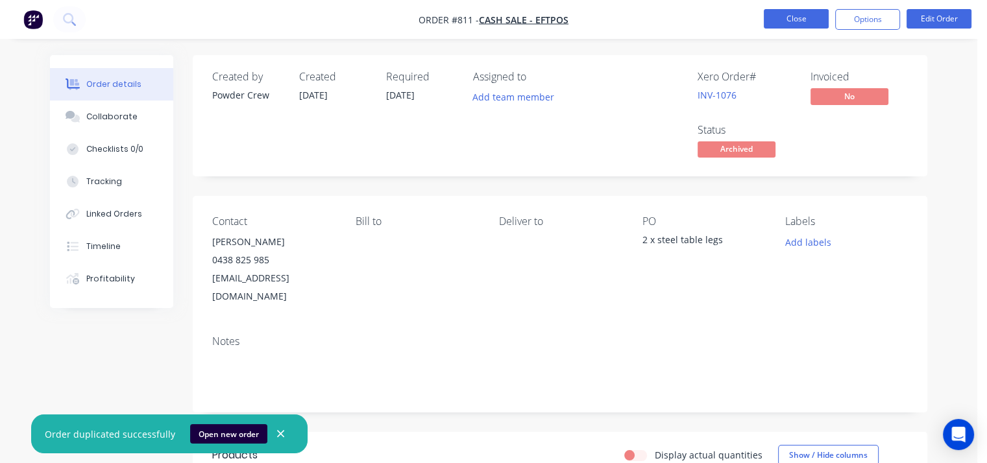
click at [790, 14] on button "Close" at bounding box center [796, 18] width 65 height 19
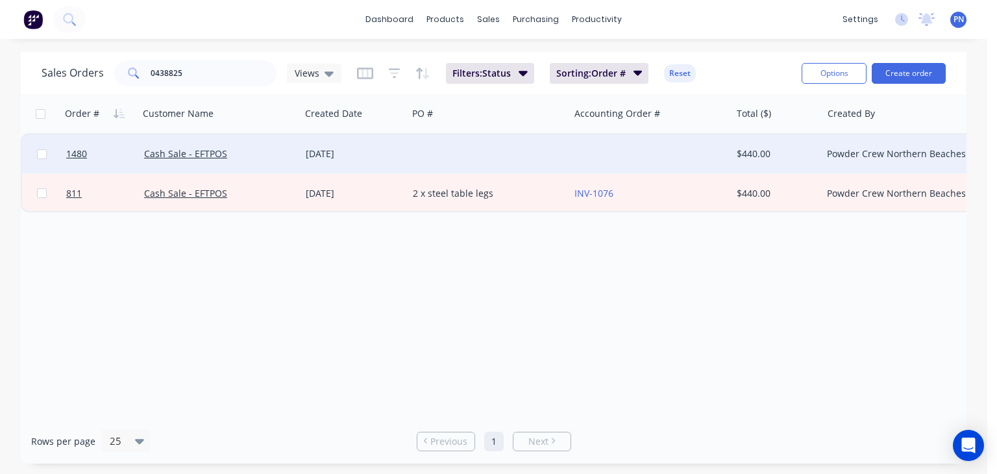
click at [457, 155] on div at bounding box center [488, 153] width 162 height 39
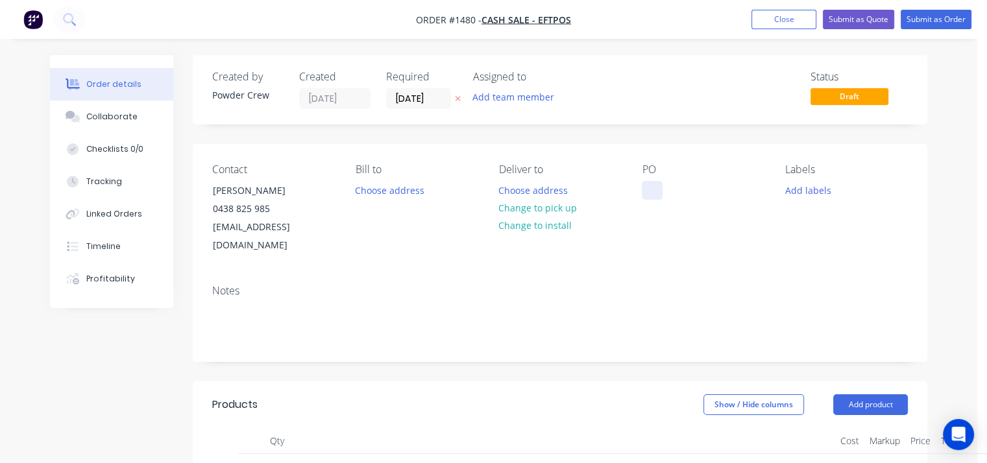
click at [651, 194] on div at bounding box center [652, 190] width 21 height 19
click at [678, 190] on div "1 x steel box" at bounding box center [679, 190] width 75 height 19
copy div "1 x steel box"
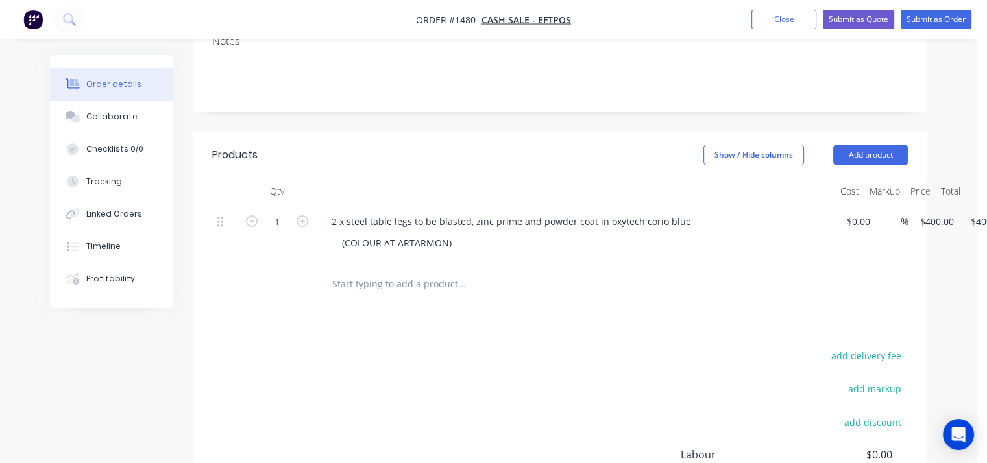
scroll to position [260, 0]
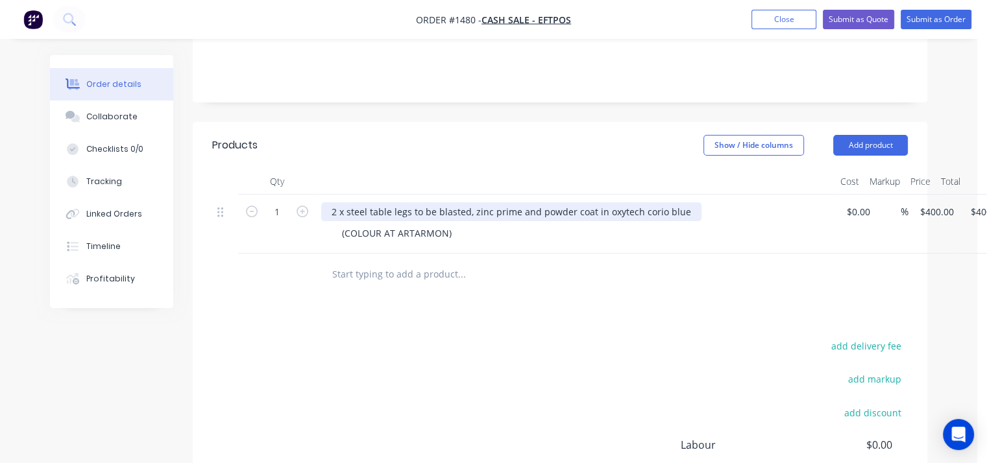
drag, startPoint x: 328, startPoint y: 195, endPoint x: 423, endPoint y: 192, distance: 94.8
click at [423, 202] on div "2 x steel table legs to be blasted, zinc prime and powder coat in oxytech corio…" at bounding box center [511, 211] width 380 height 19
click at [425, 202] on div "2 x steel table legs to be blasted, zinc prime and powder coat in oxytech corio…" at bounding box center [511, 211] width 380 height 19
click at [431, 202] on div "2 x steel table legs to be blasted, zinc prime and powder coat in oxytech corio…" at bounding box center [511, 211] width 380 height 19
drag, startPoint x: 433, startPoint y: 195, endPoint x: 334, endPoint y: 188, distance: 99.6
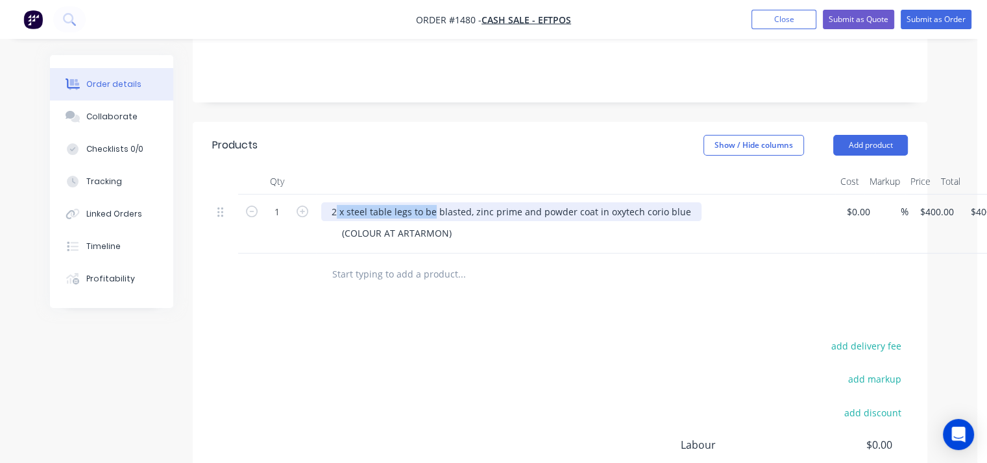
click at [334, 202] on div "2 x steel table legs to be blasted, zinc prime and powder coat in oxytech corio…" at bounding box center [511, 211] width 380 height 19
click at [369, 202] on div "2 x steel table legs to be blasted, zinc prime and powder coat in oxytech corio…" at bounding box center [511, 211] width 380 height 19
drag, startPoint x: 430, startPoint y: 195, endPoint x: 296, endPoint y: 189, distance: 134.5
click at [296, 195] on div "1 2 x steel table legs to be blasted, zinc prime and powder coat in oxytech cor…" at bounding box center [560, 224] width 696 height 59
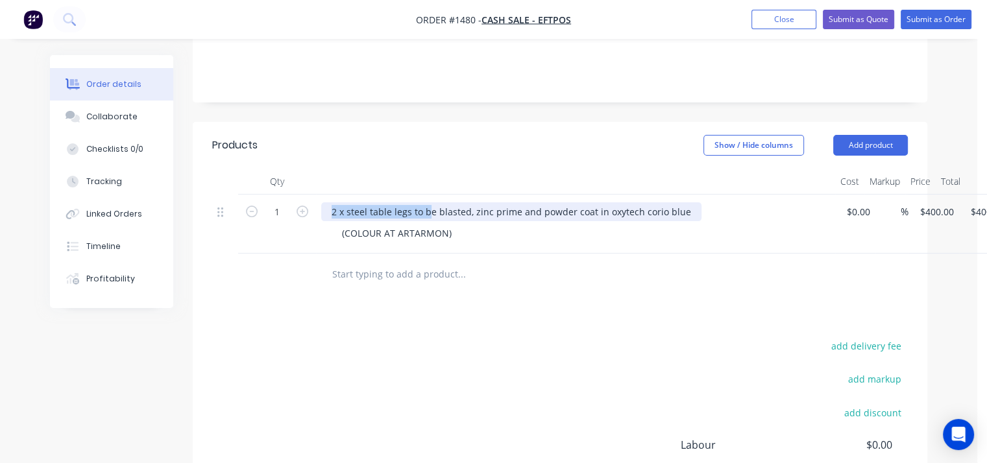
click at [413, 202] on div "2 x steel table legs to be blasted, zinc prime and powder coat in oxytech corio…" at bounding box center [511, 211] width 380 height 19
drag, startPoint x: 432, startPoint y: 193, endPoint x: 327, endPoint y: 193, distance: 105.1
click at [327, 202] on div "2 x steel table legs to be blasted, zinc prime and powder coat in oxytech corio…" at bounding box center [511, 211] width 380 height 19
paste div
click at [631, 202] on div "1 x steel box blasted, zinc prime and powder coat in oxytech corio blue" at bounding box center [485, 211] width 329 height 19
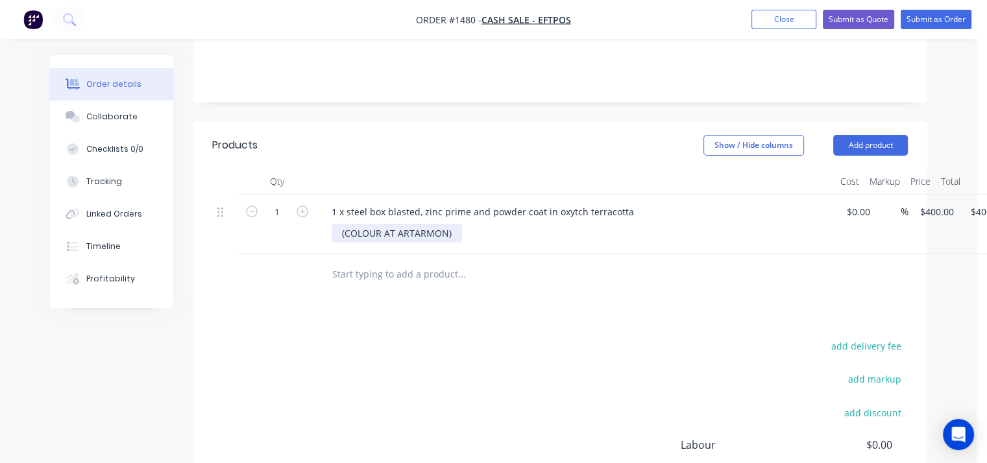
click at [422, 224] on div "(COLOUR AT ARTARMON)" at bounding box center [397, 233] width 130 height 19
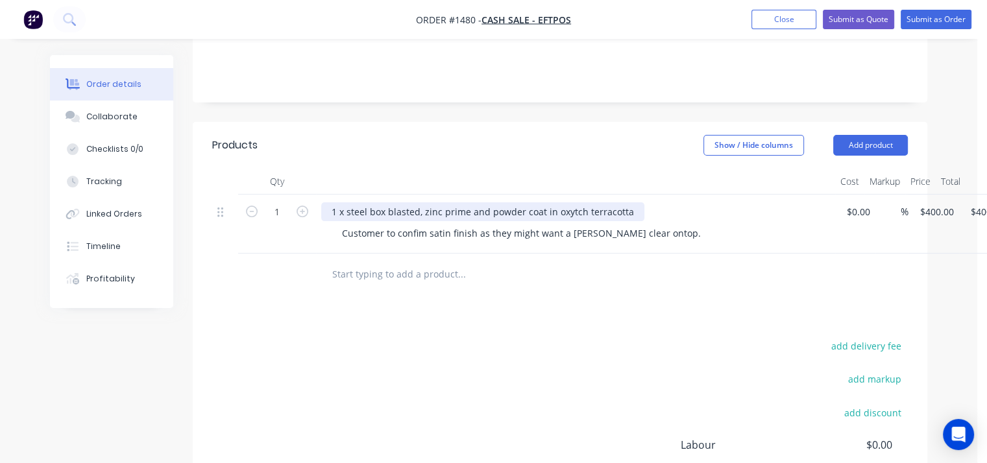
click at [568, 202] on div "1 x steel box blasted, zinc prime and powder coat in oxytch terracotta" at bounding box center [482, 211] width 323 height 19
click at [569, 202] on div "1 x steel box blasted, zinc prime and powder coat in oxytch terracotta" at bounding box center [482, 211] width 323 height 19
click at [854, 202] on input "0" at bounding box center [860, 211] width 30 height 19
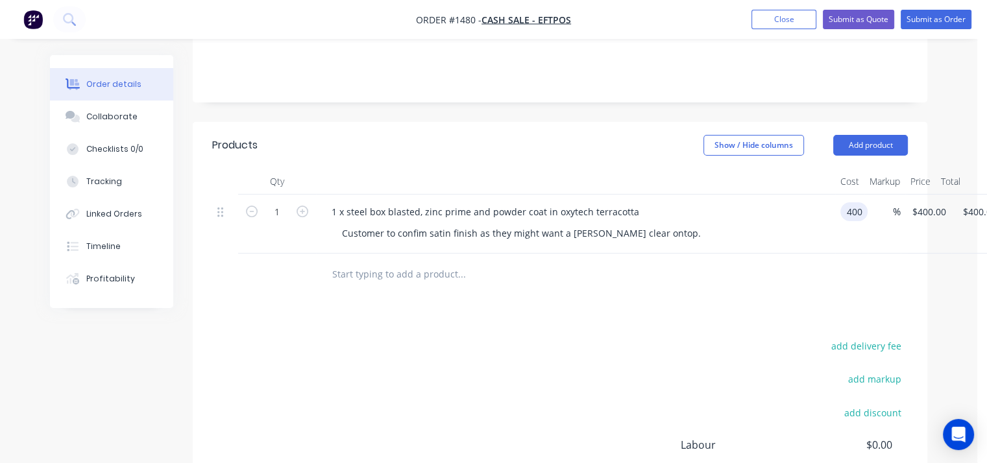
type input "$400.00"
click at [711, 315] on div "Products Show / Hide columns Add product Qty Cost Markup Price Total 1 1 x stee…" at bounding box center [560, 364] width 734 height 485
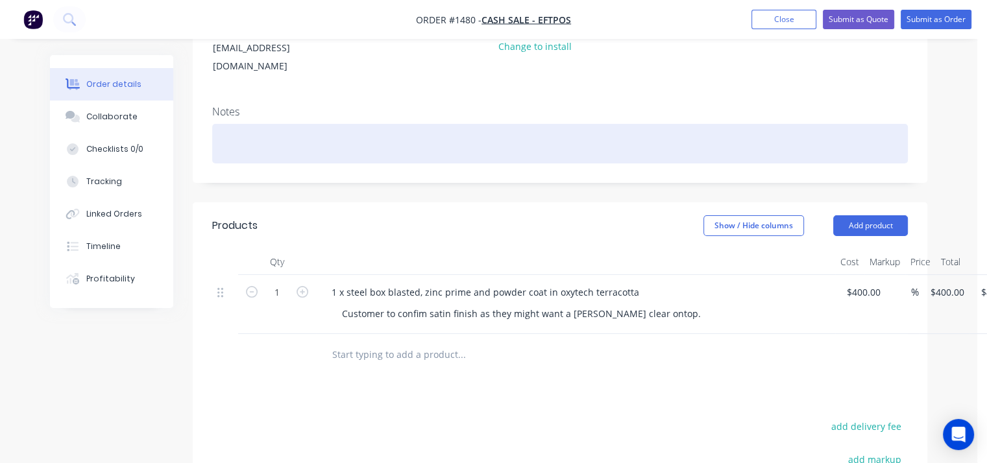
scroll to position [0, 0]
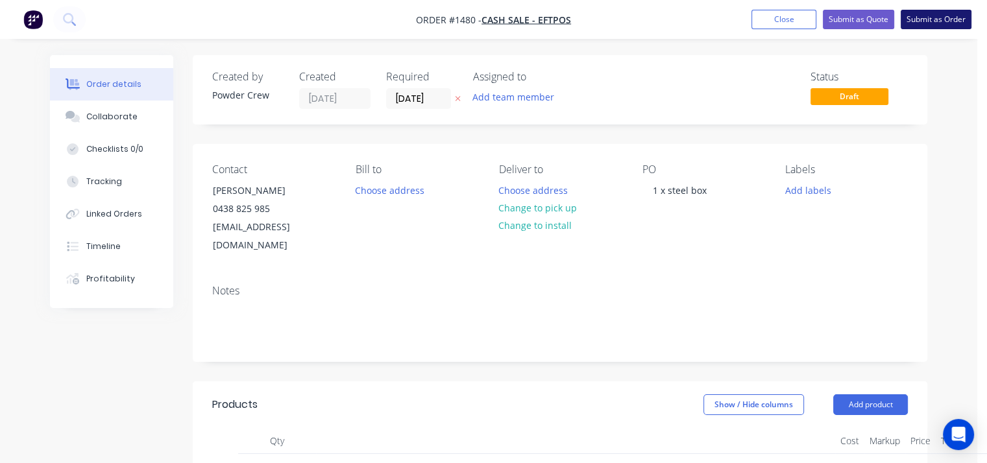
click at [925, 19] on button "Submit as Order" at bounding box center [936, 19] width 71 height 19
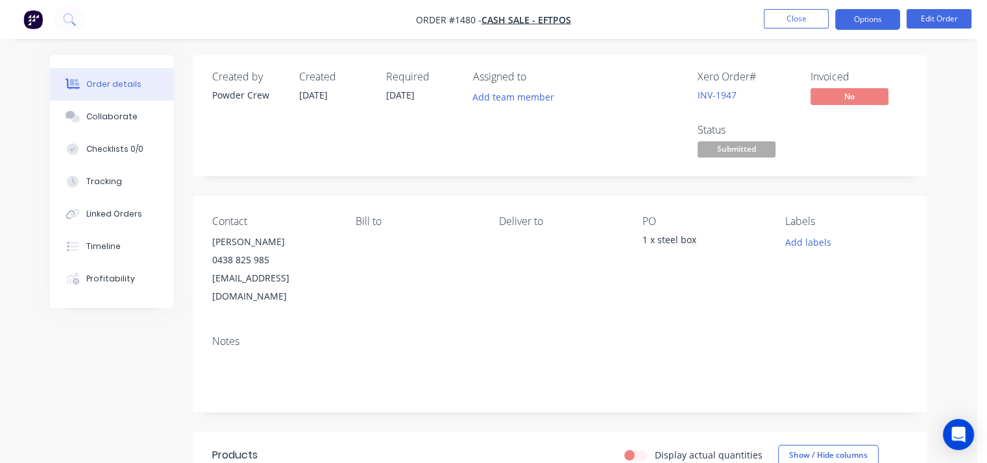
click at [859, 19] on button "Options" at bounding box center [867, 19] width 65 height 21
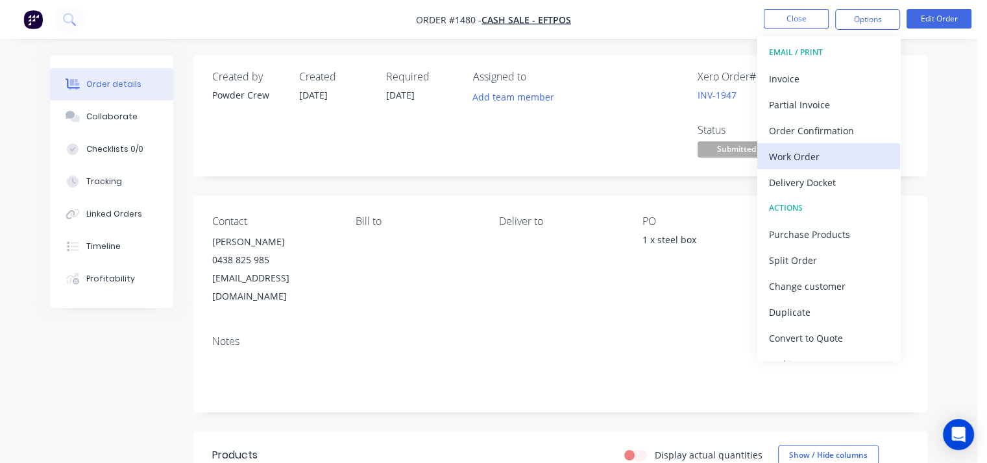
click at [786, 155] on div "Work Order" at bounding box center [828, 156] width 119 height 19
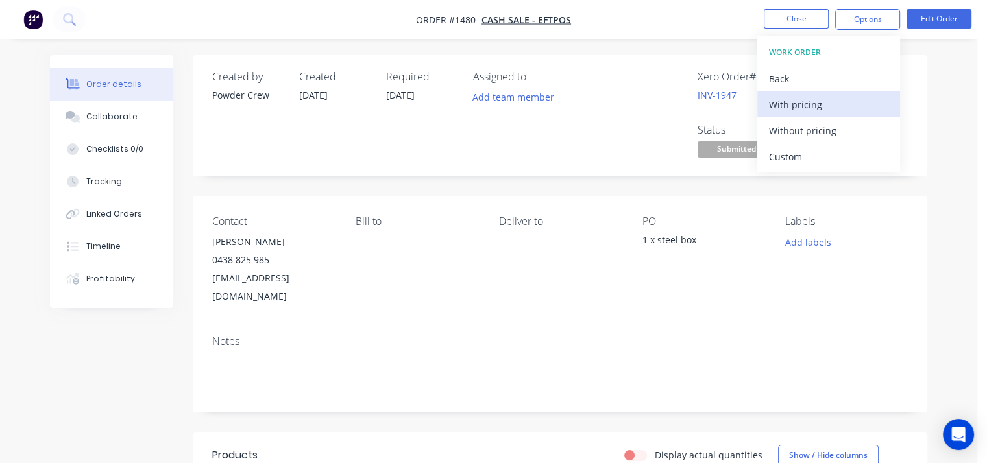
click at [785, 112] on div "With pricing" at bounding box center [828, 104] width 119 height 19
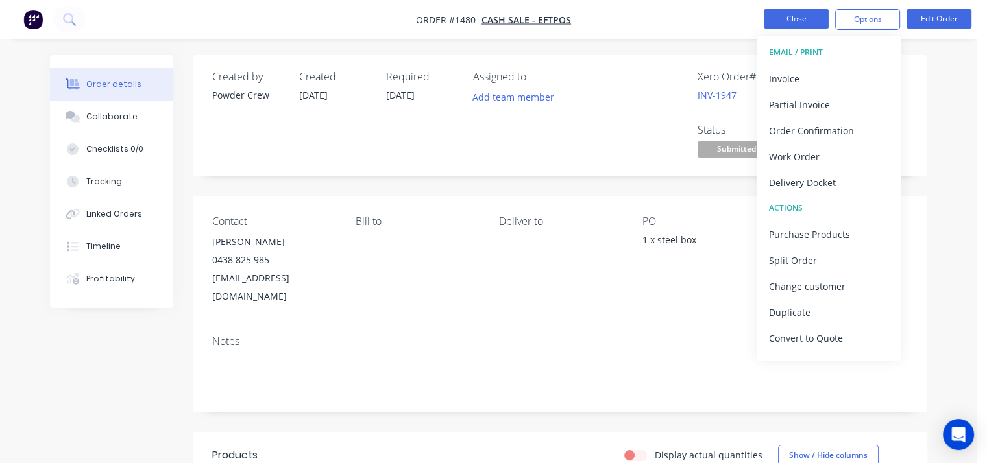
click at [794, 17] on button "Close" at bounding box center [796, 18] width 65 height 19
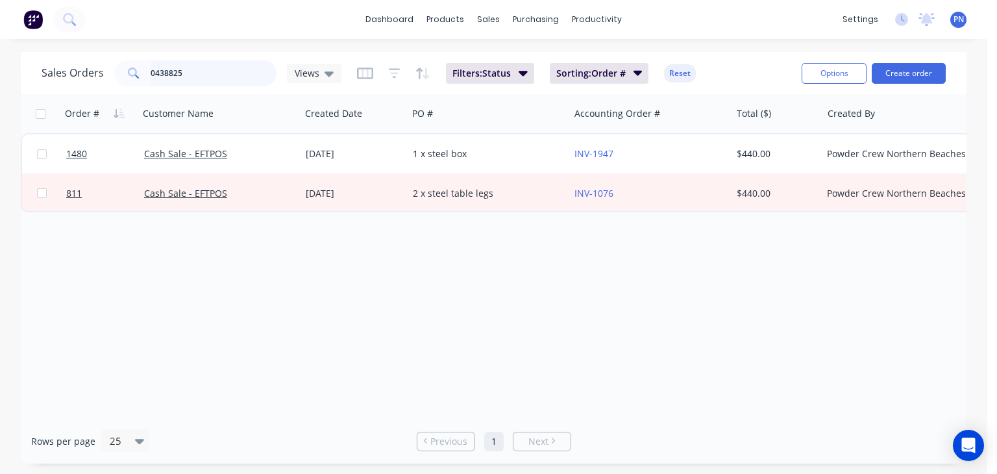
click at [232, 66] on input "0438825" at bounding box center [214, 73] width 127 height 26
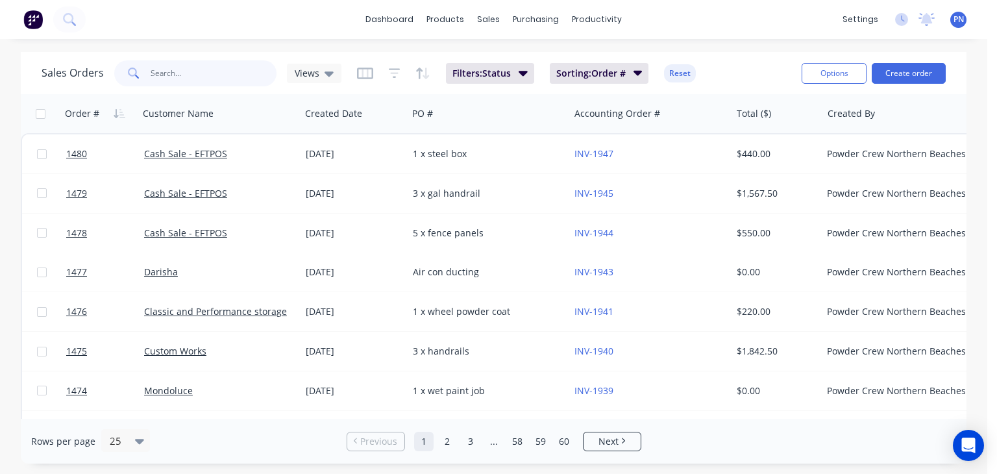
click at [242, 72] on input "text" at bounding box center [214, 73] width 127 height 26
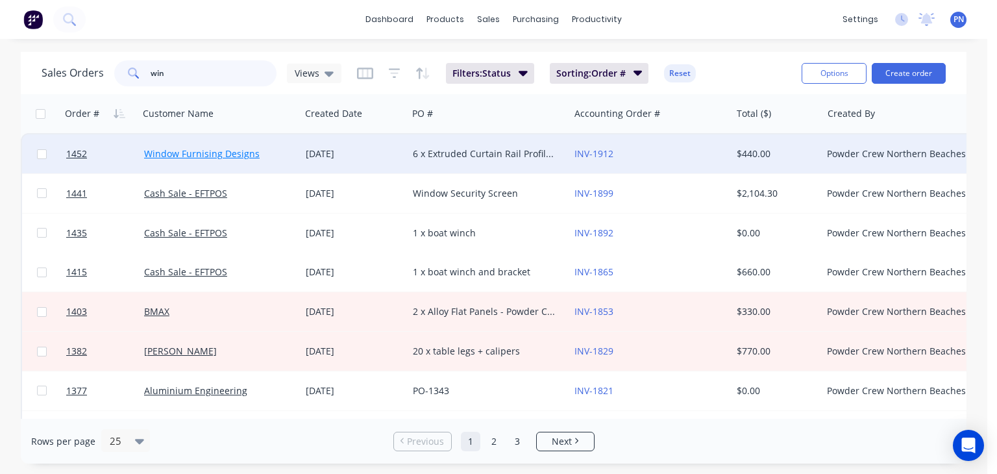
type input "win"
click at [250, 154] on link "Window Furnising Designs" at bounding box center [201, 153] width 115 height 12
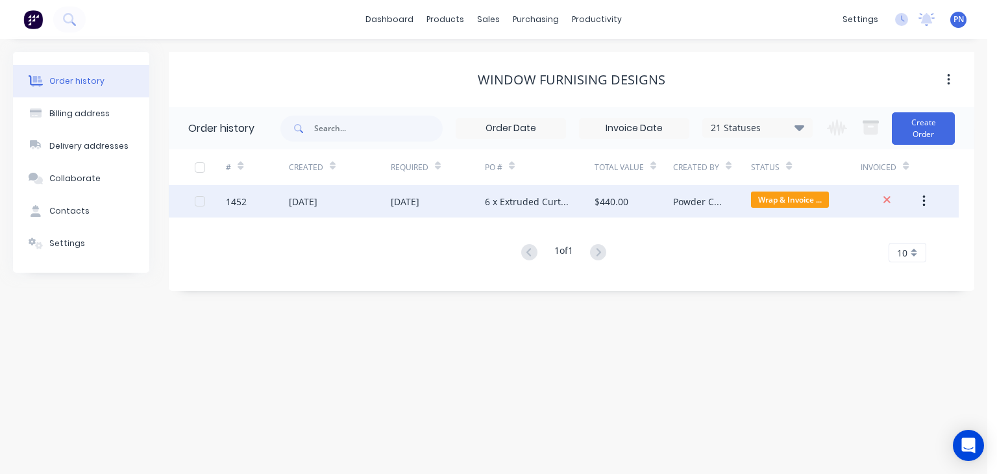
click at [574, 202] on div "6 x Extruded Curtain Rail Profiles - 84 x Clips/Brackets - MEDIUM BRONZE ? COLO…" at bounding box center [540, 201] width 110 height 32
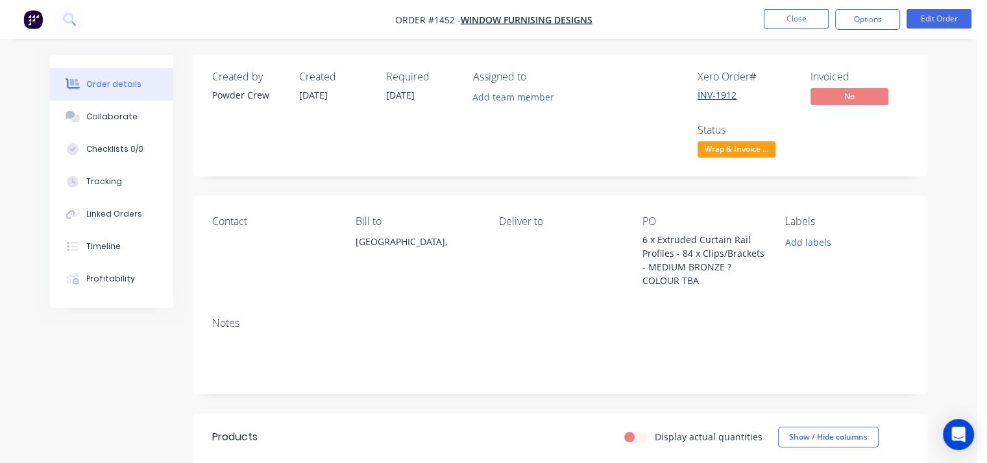
click at [717, 90] on link "INV-1912" at bounding box center [716, 95] width 39 height 12
click at [725, 95] on link "INV-1912" at bounding box center [716, 95] width 39 height 12
click at [764, 150] on span "Wrap & Invoice ..." at bounding box center [736, 149] width 78 height 16
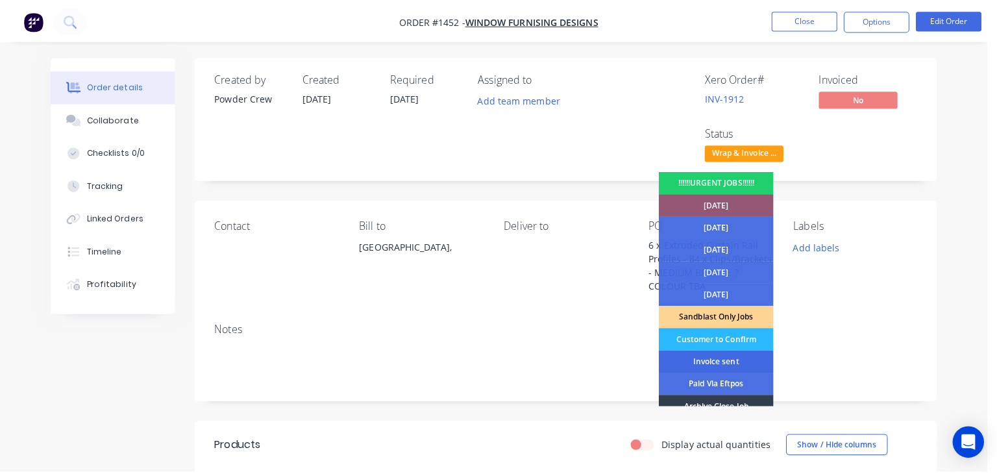
scroll to position [94, 0]
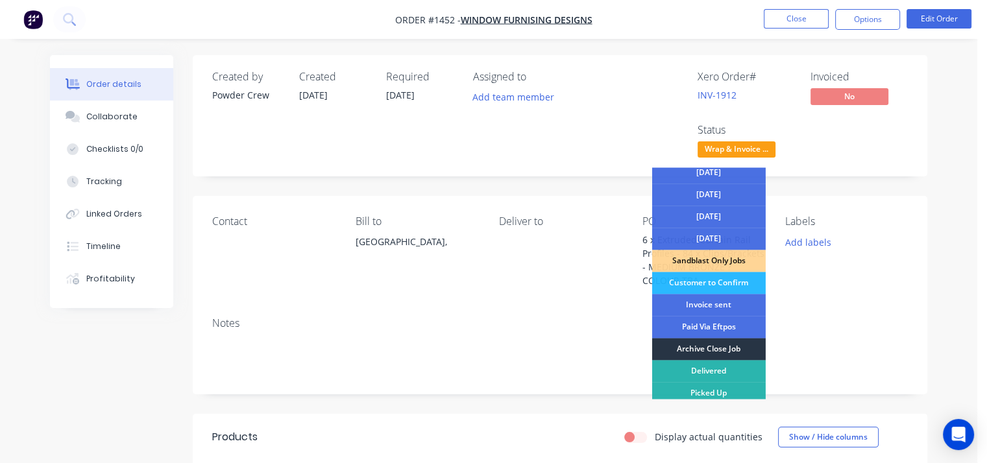
click at [721, 351] on div "Archive Close Job" at bounding box center [709, 349] width 114 height 22
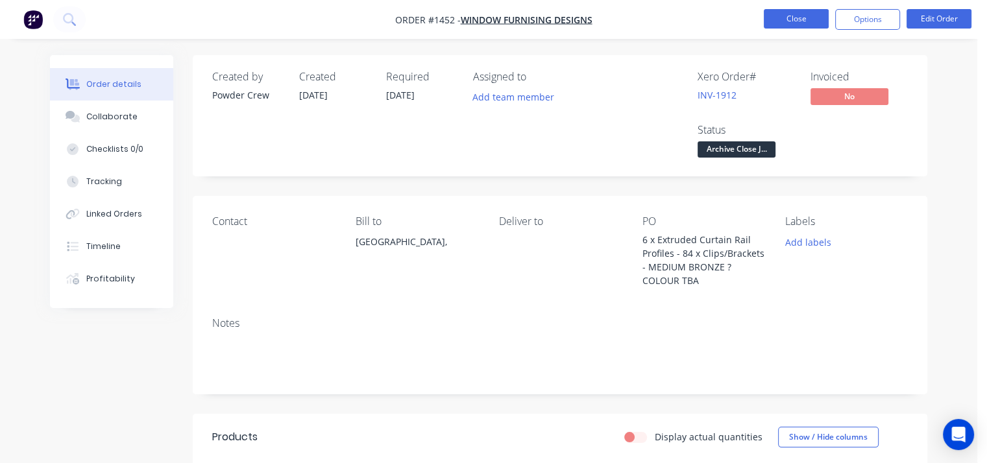
click at [776, 26] on button "Close" at bounding box center [796, 18] width 65 height 19
